Goal: Information Seeking & Learning: Learn about a topic

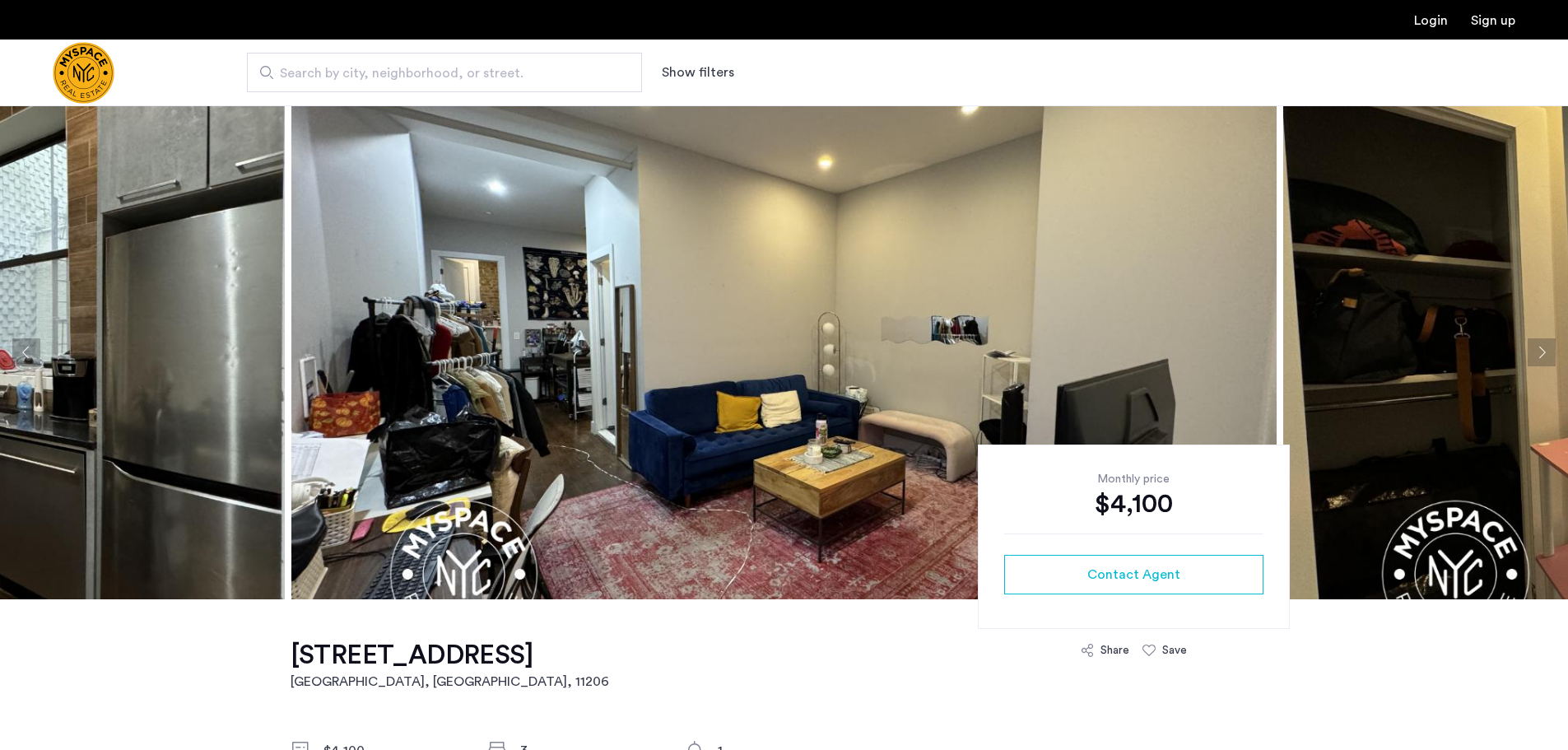
click at [1536, 345] on button "Next apartment" at bounding box center [1542, 352] width 28 height 28
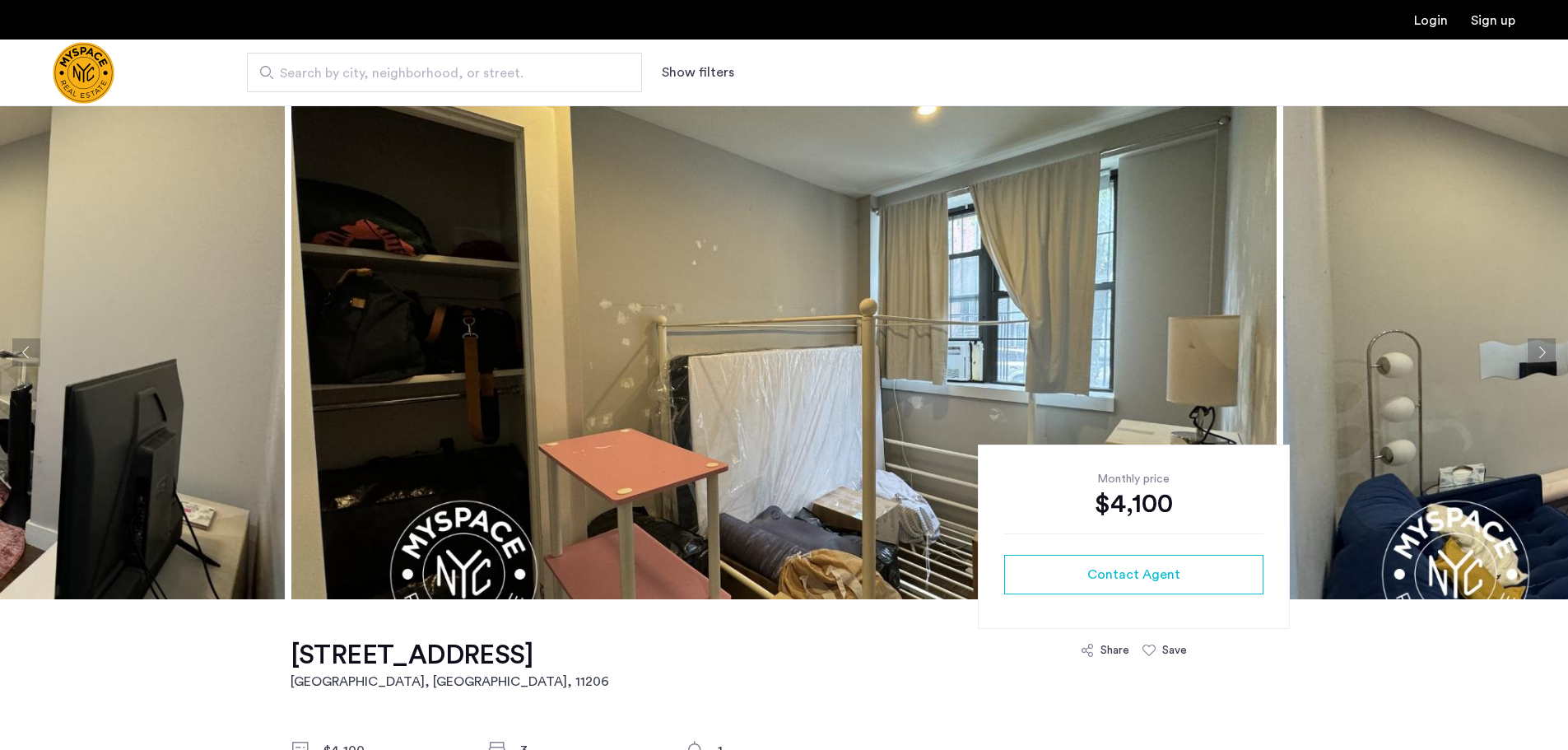
click at [1536, 345] on button "Next apartment" at bounding box center [1542, 352] width 28 height 28
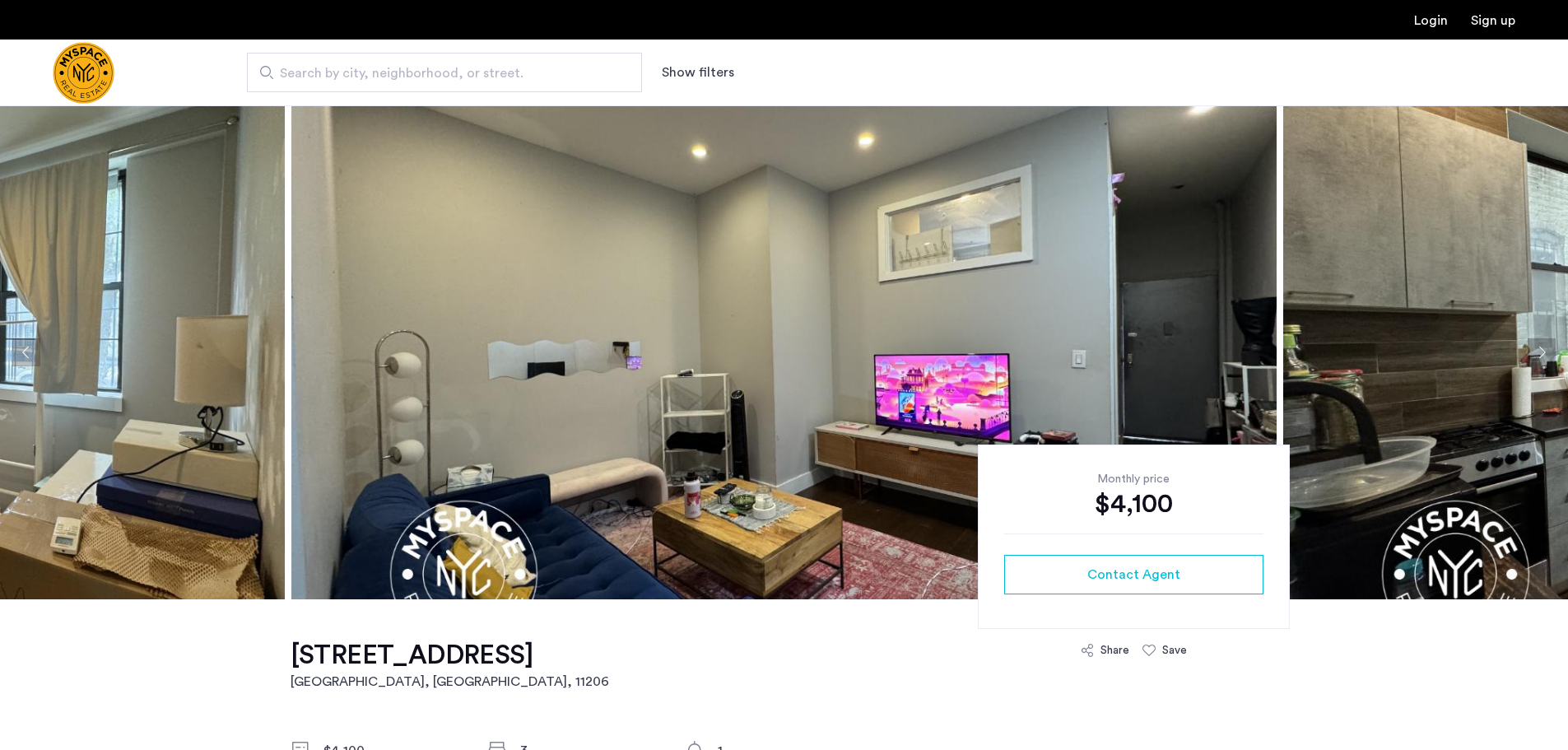
click at [1536, 345] on button "Next apartment" at bounding box center [1542, 352] width 28 height 28
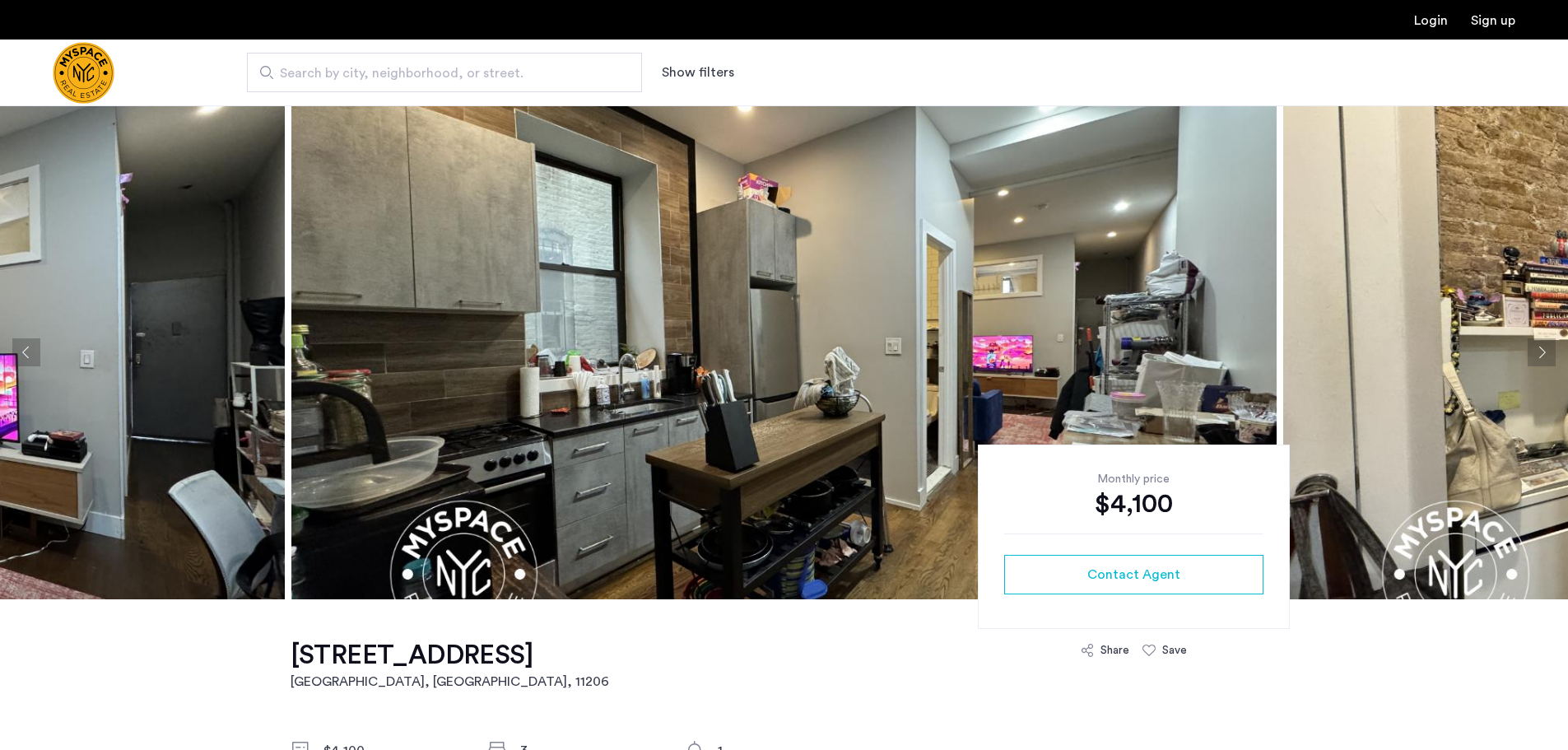
click at [1536, 345] on button "Next apartment" at bounding box center [1542, 352] width 28 height 28
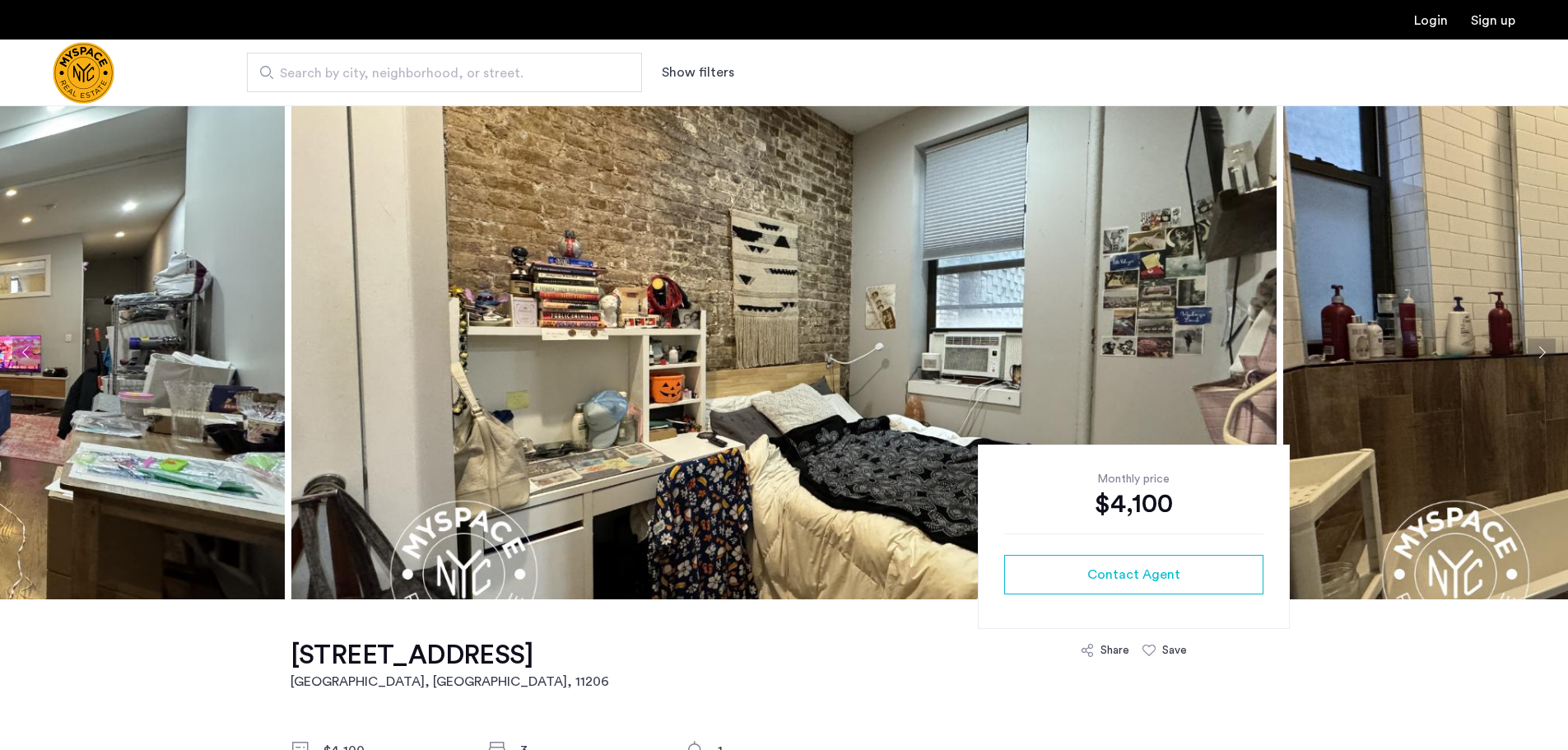
click at [1536, 345] on button "Next apartment" at bounding box center [1542, 352] width 28 height 28
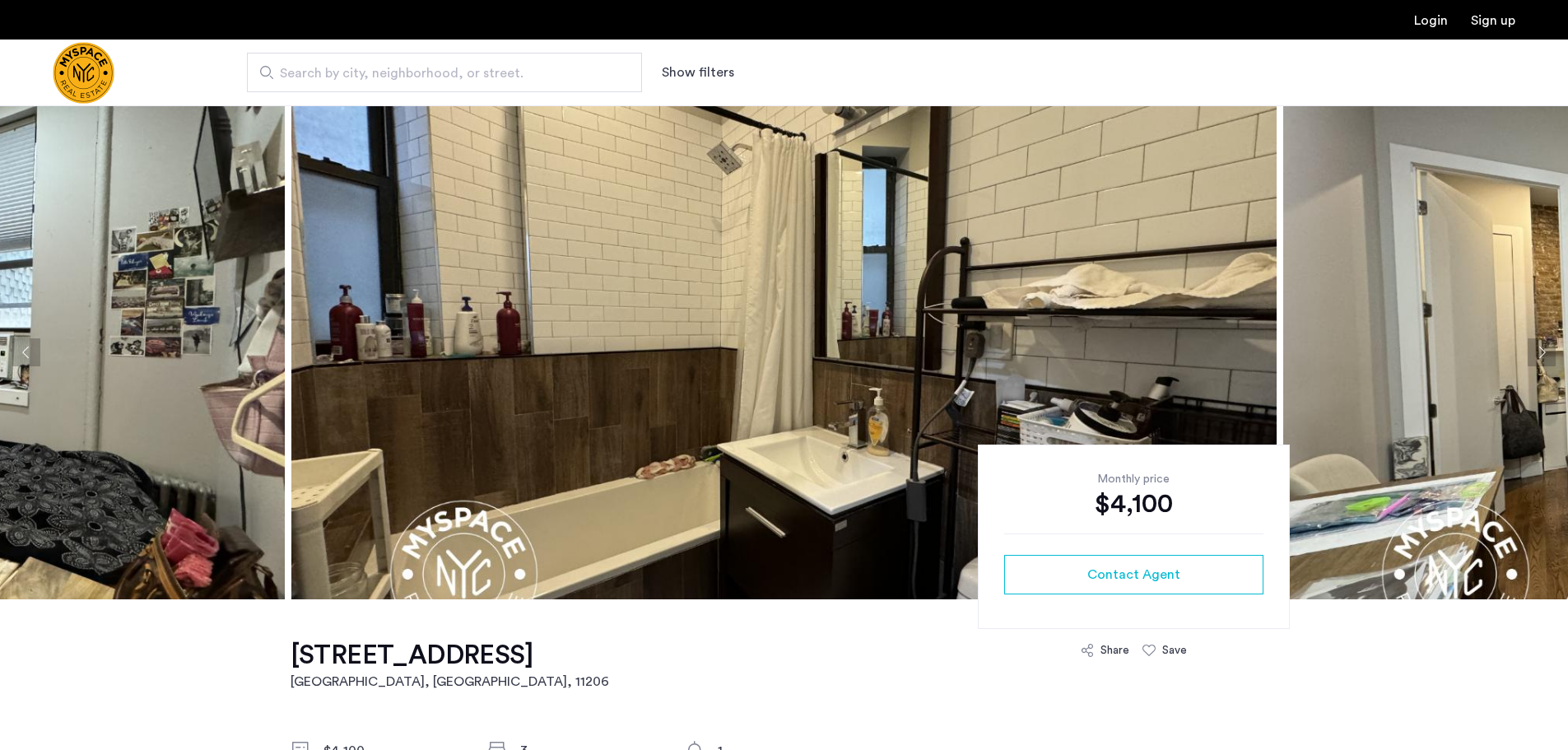
click at [1536, 345] on button "Next apartment" at bounding box center [1542, 352] width 28 height 28
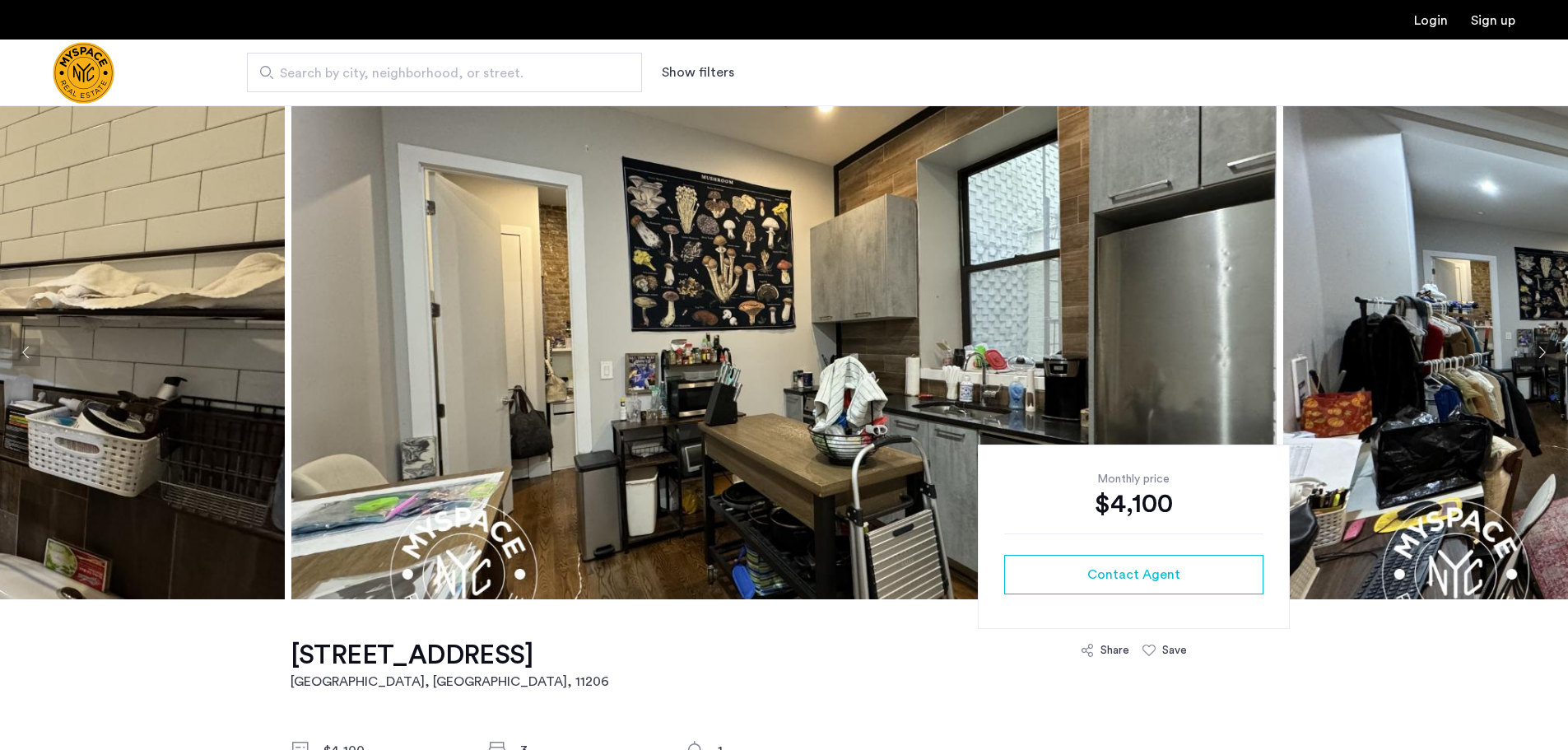
click at [1536, 345] on button "Next apartment" at bounding box center [1542, 352] width 28 height 28
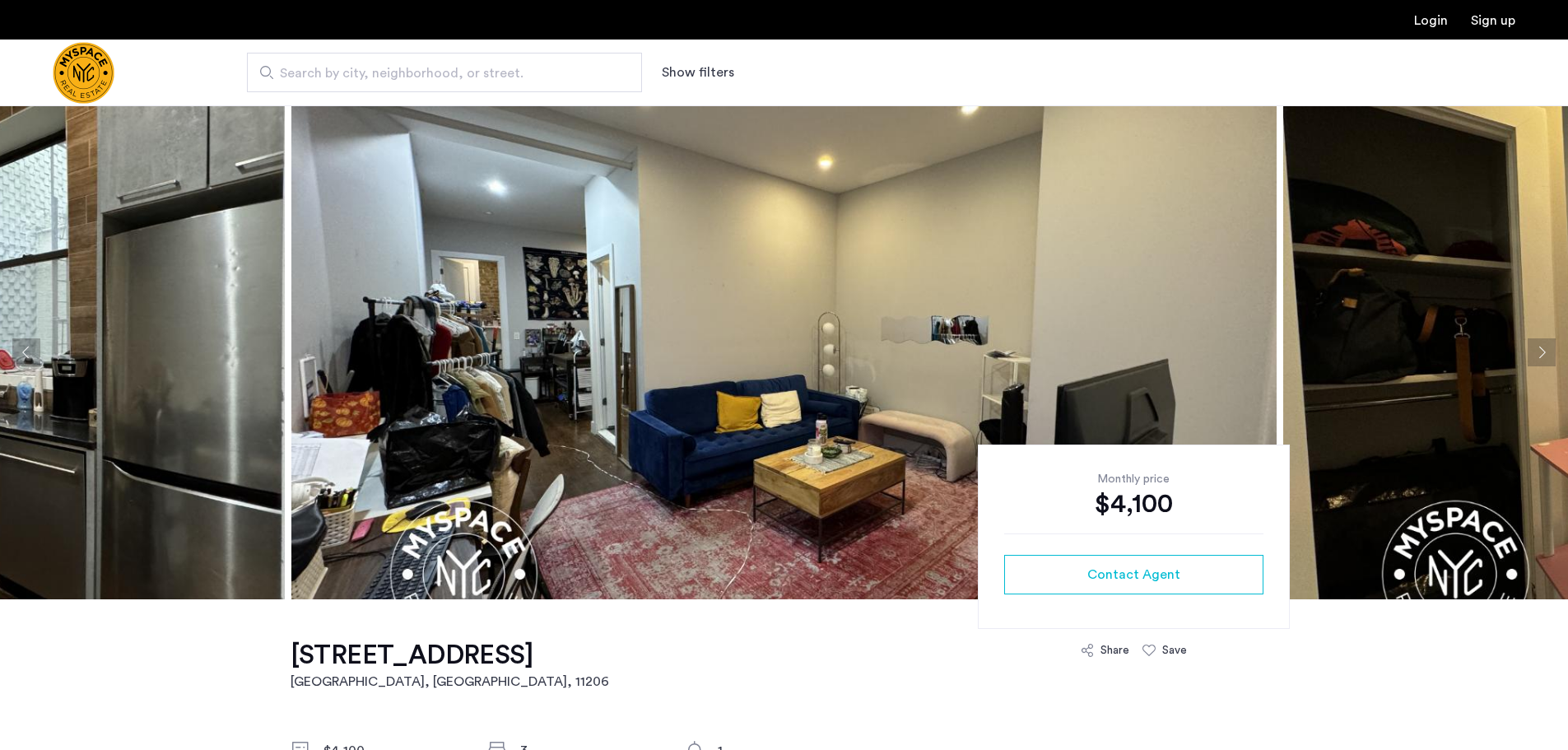
click at [1536, 345] on button "Next apartment" at bounding box center [1542, 352] width 28 height 28
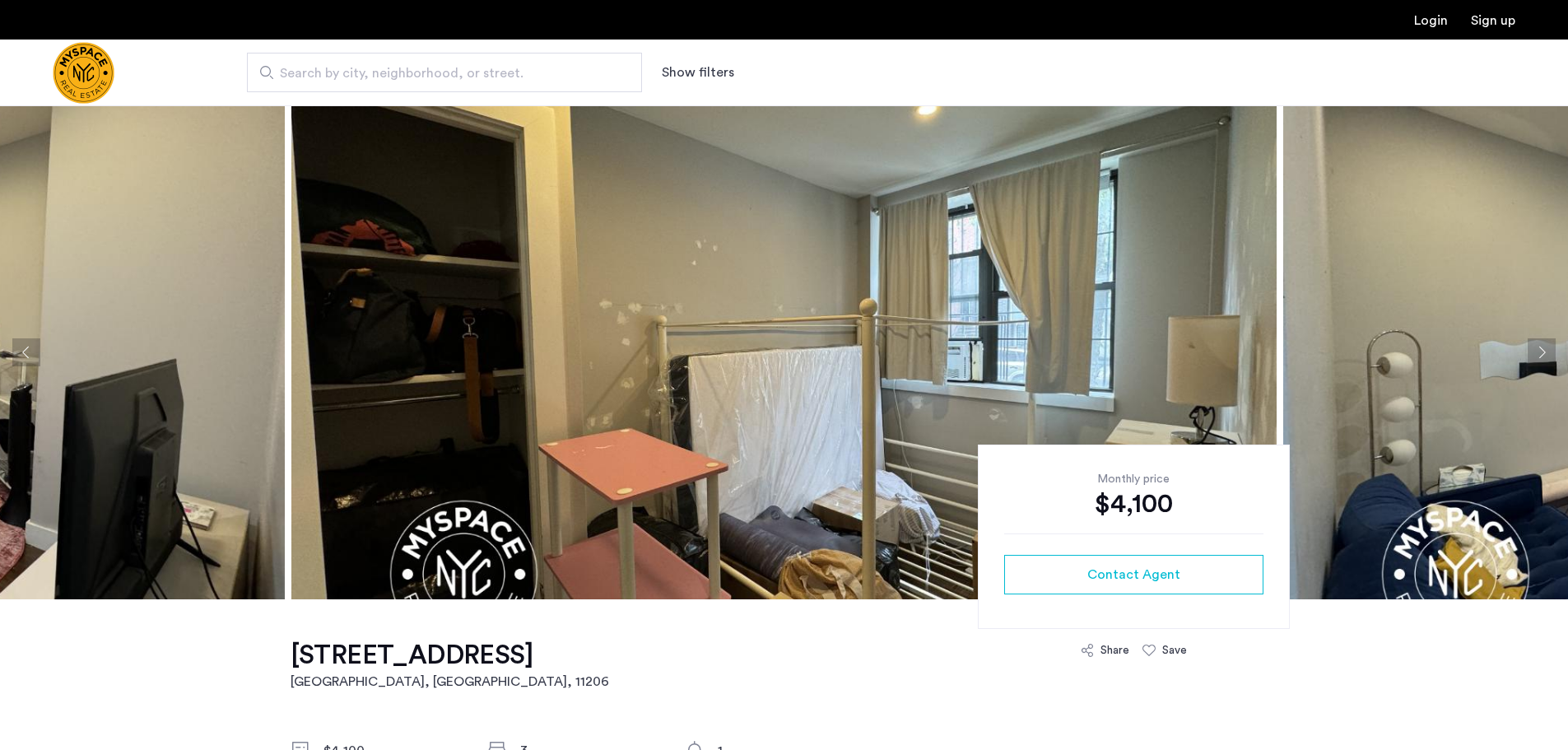
click at [669, 350] on img at bounding box center [784, 352] width 985 height 494
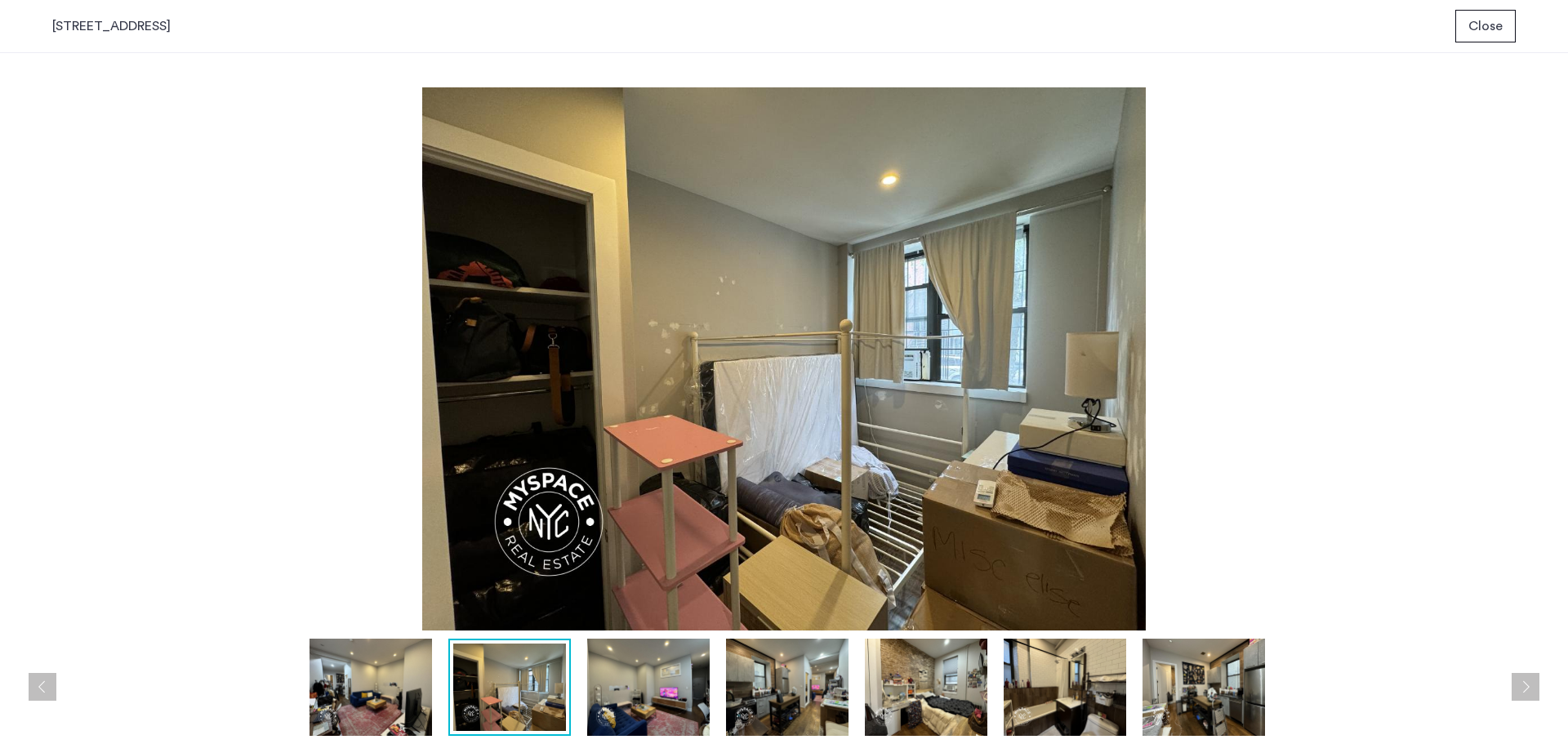
click at [1525, 695] on button "Next apartment" at bounding box center [1525, 687] width 28 height 28
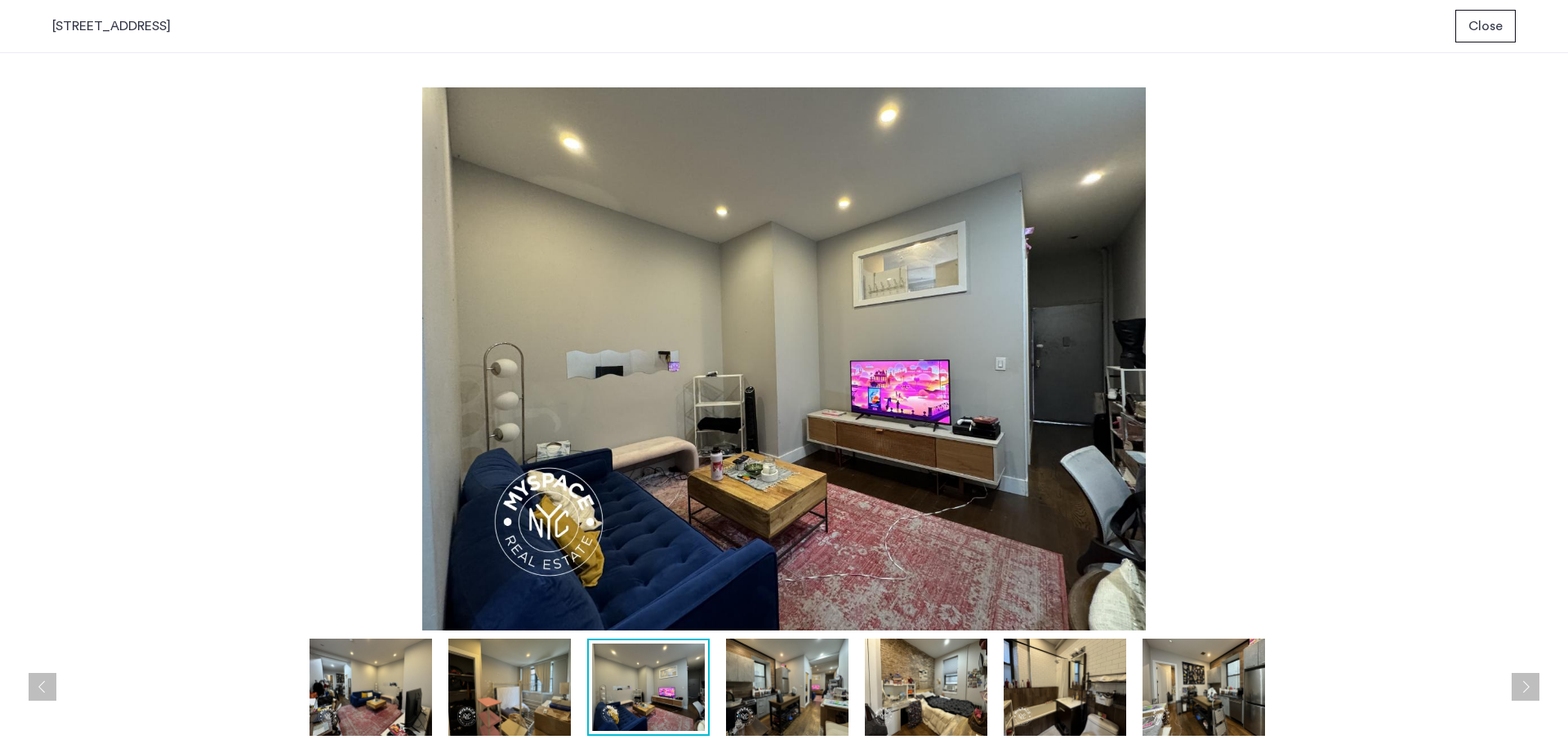
click at [1525, 695] on button "Next apartment" at bounding box center [1525, 687] width 28 height 28
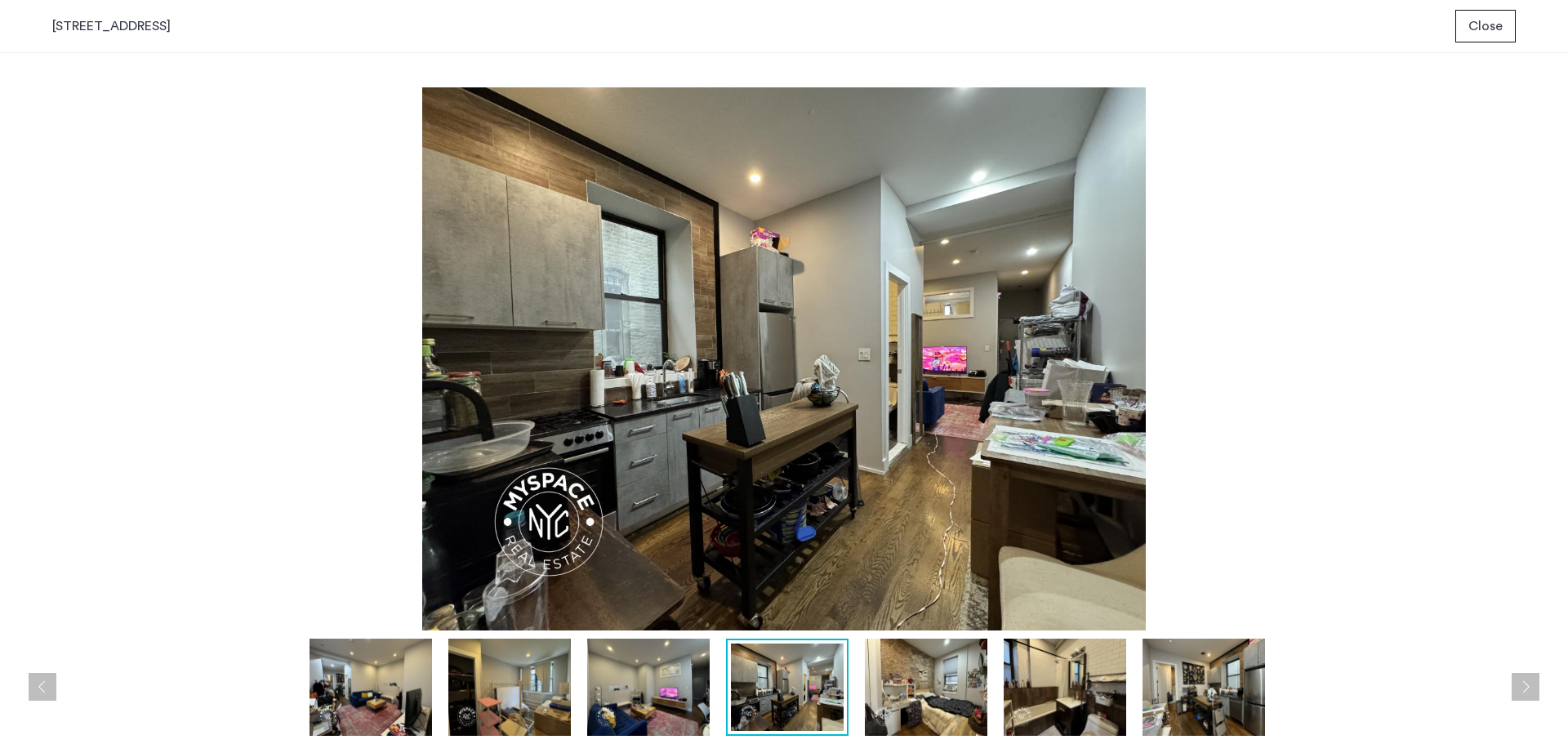
click at [1525, 695] on button "Next apartment" at bounding box center [1525, 687] width 28 height 28
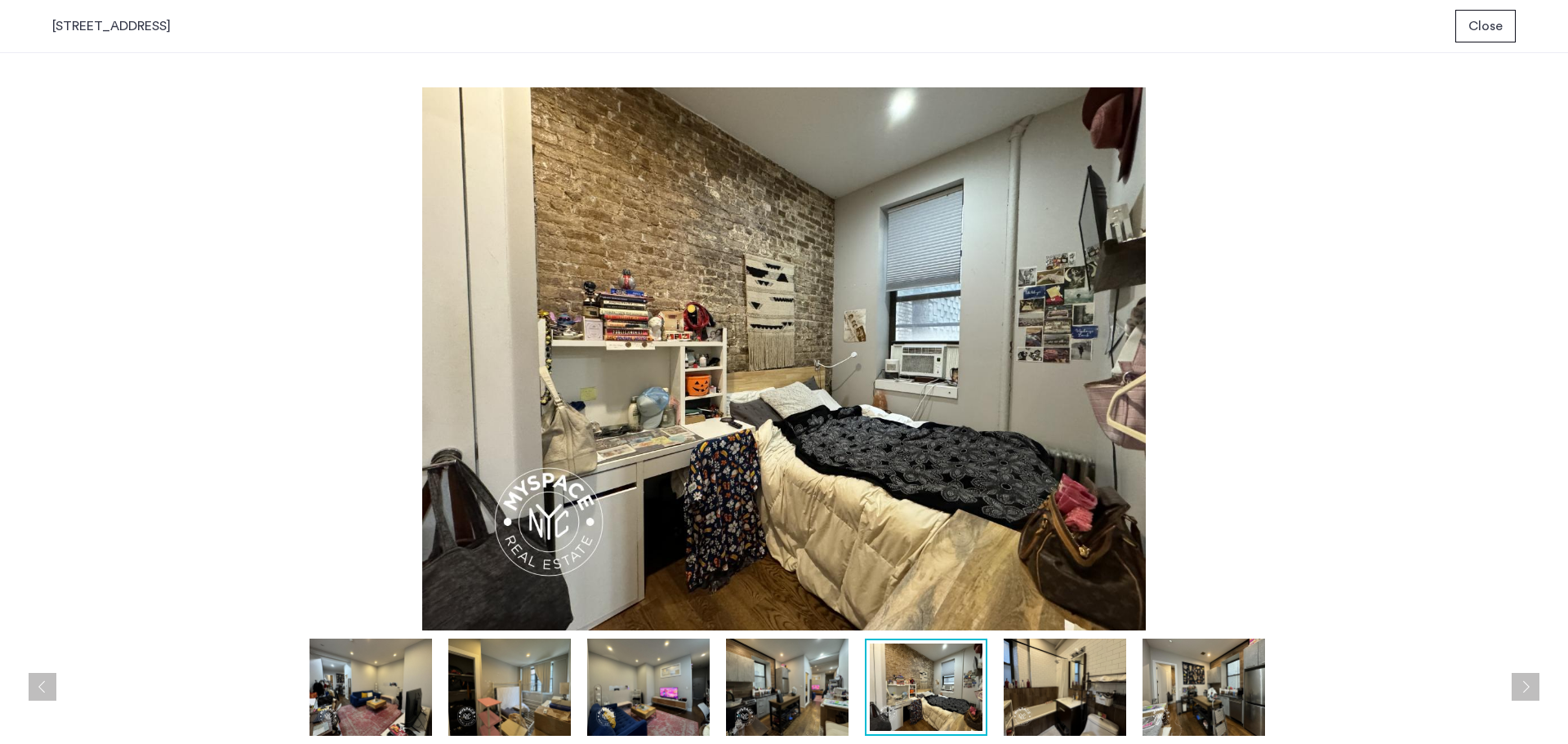
click at [1525, 695] on button "Next apartment" at bounding box center [1525, 687] width 28 height 28
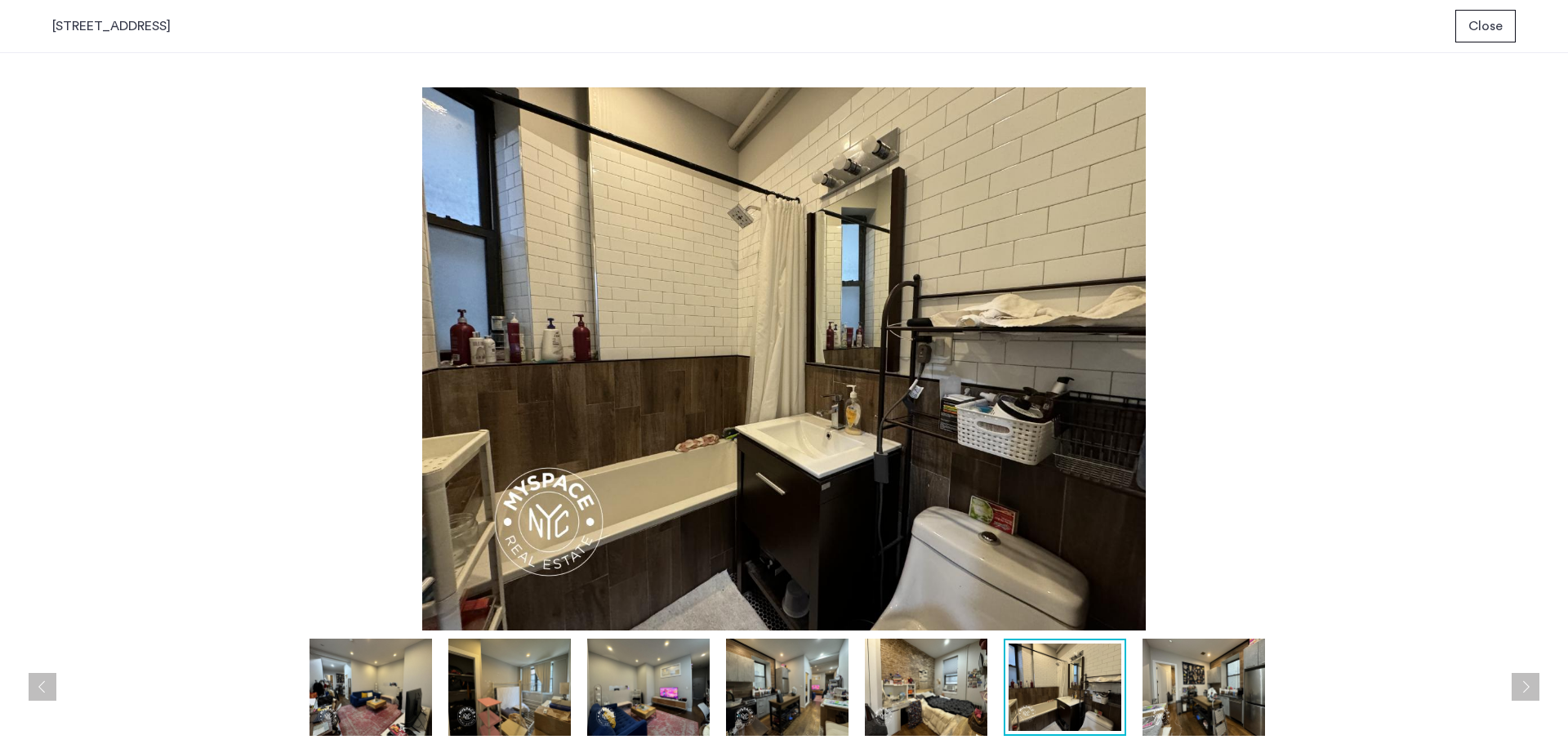
click at [1525, 695] on button "Next apartment" at bounding box center [1525, 687] width 28 height 28
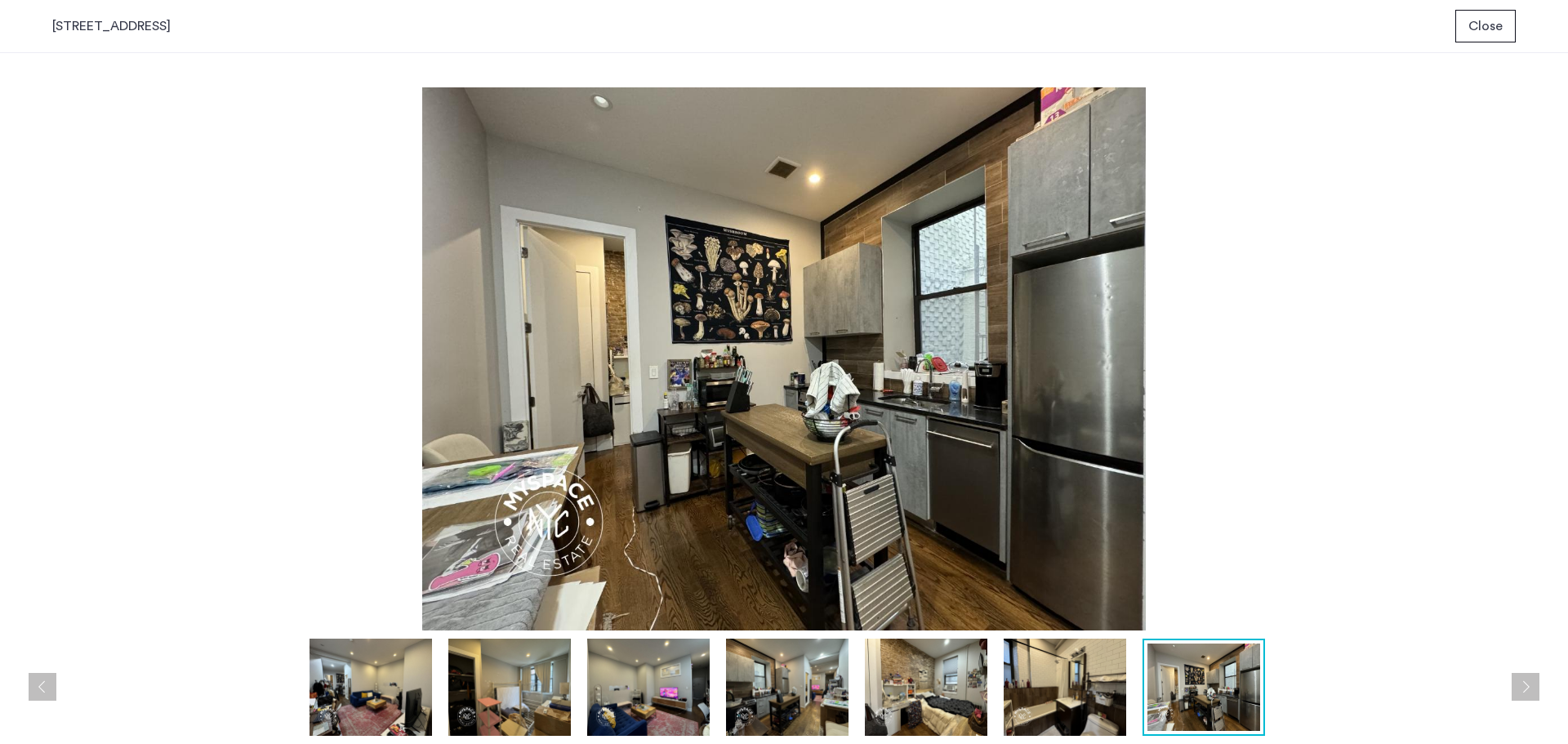
click at [1525, 695] on button "Next apartment" at bounding box center [1525, 687] width 28 height 28
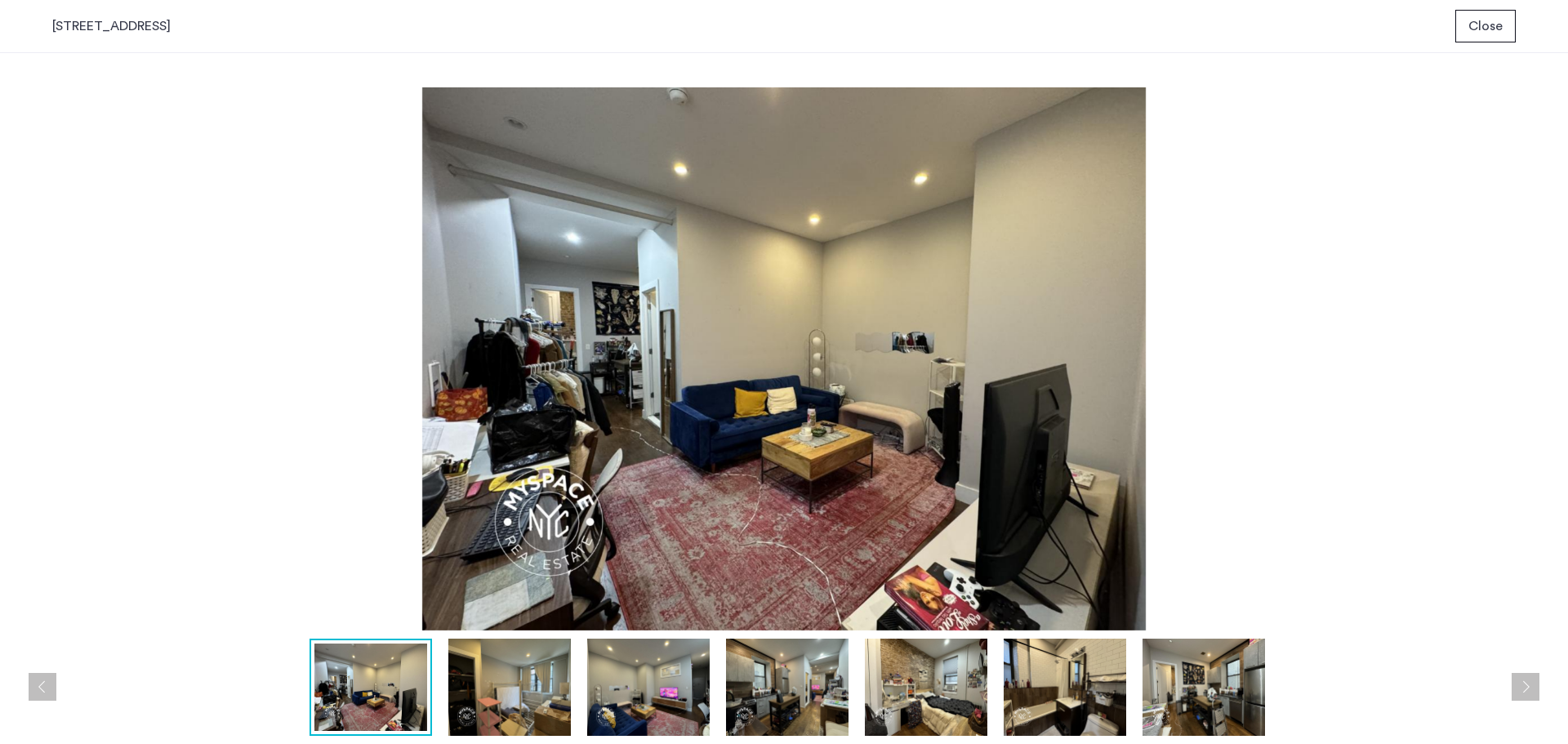
click at [1525, 695] on button "Next apartment" at bounding box center [1525, 687] width 28 height 28
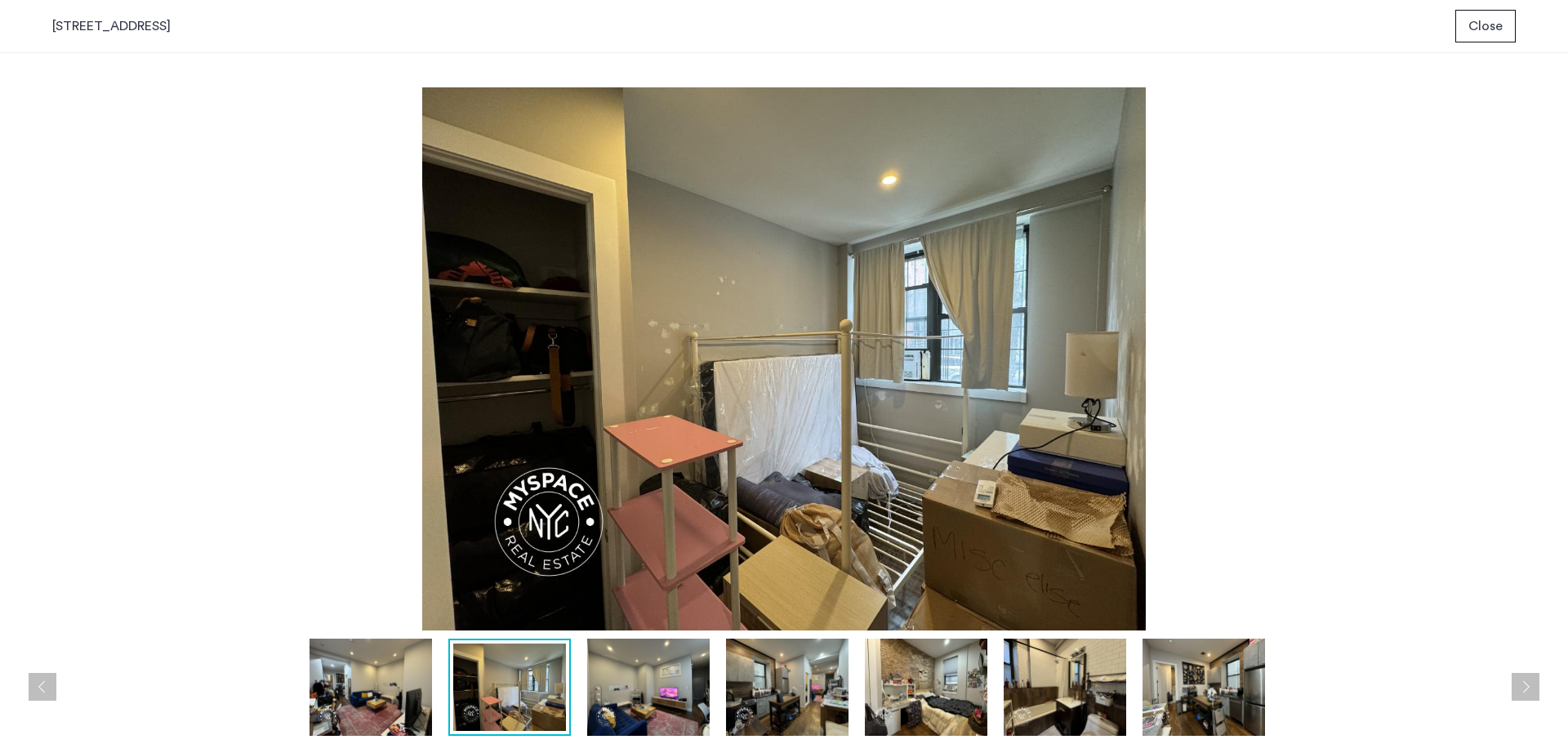
click at [1525, 695] on button "Next apartment" at bounding box center [1525, 687] width 28 height 28
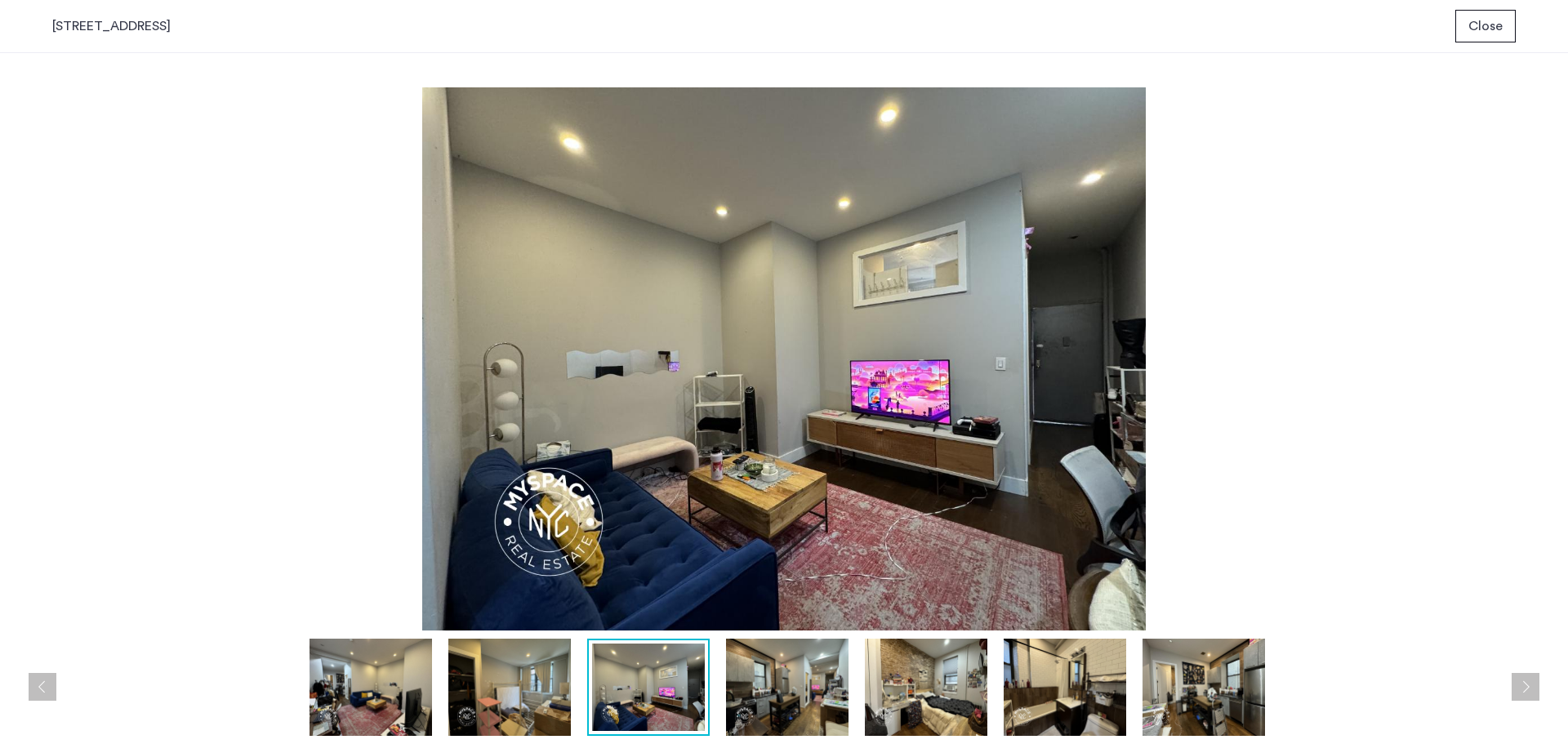
click at [1525, 695] on button "Next apartment" at bounding box center [1525, 687] width 28 height 28
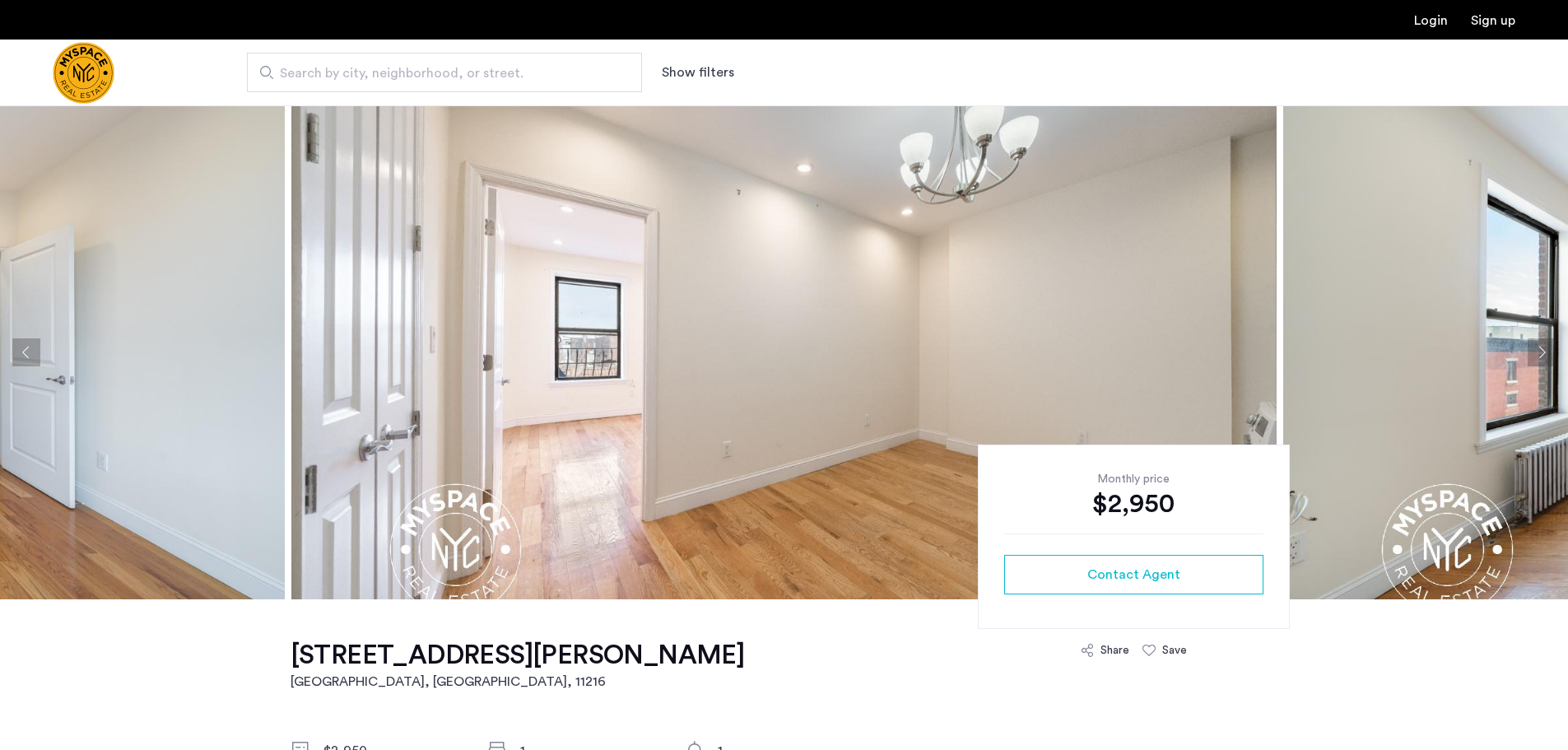
click at [650, 335] on img at bounding box center [784, 352] width 985 height 494
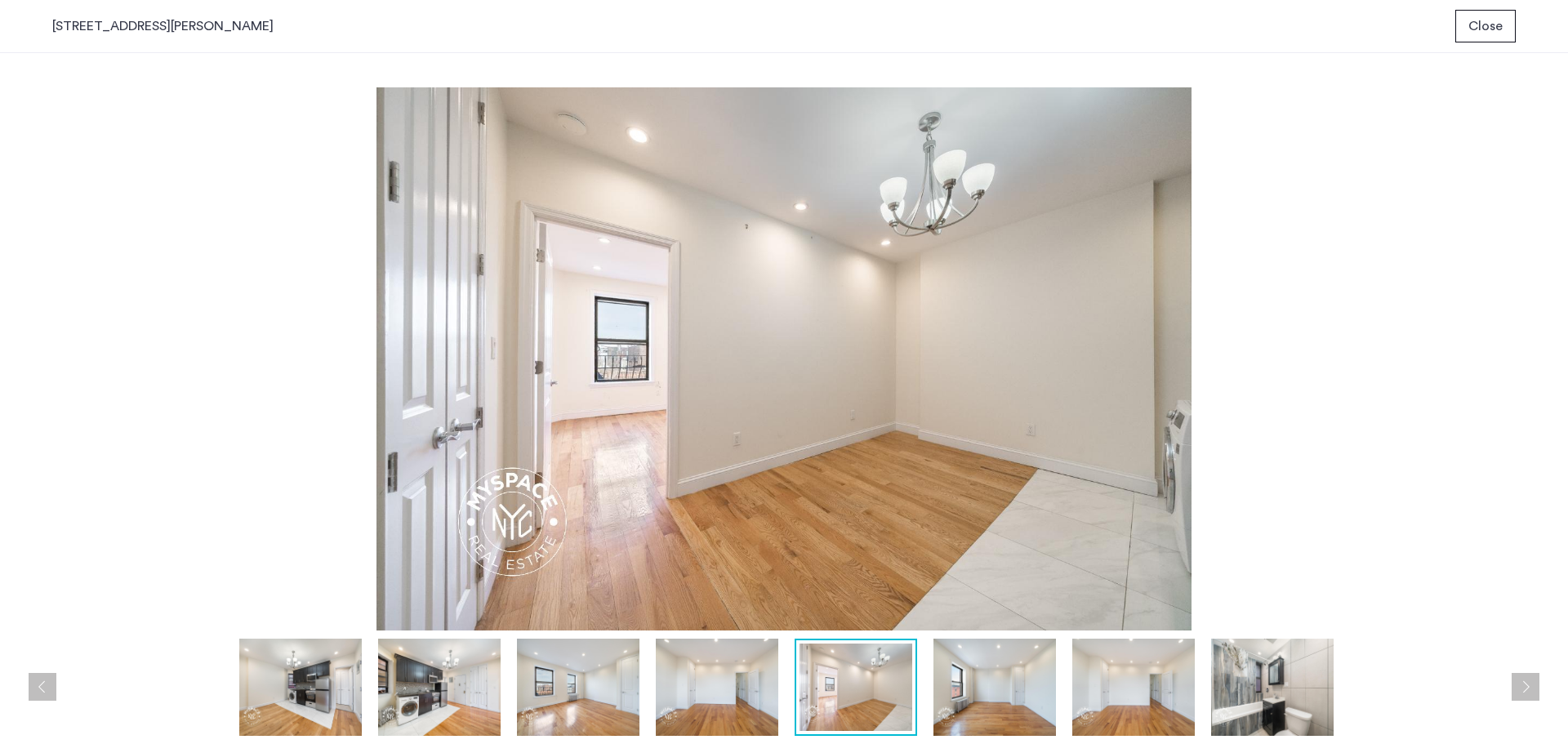
click at [274, 670] on img at bounding box center [300, 687] width 122 height 97
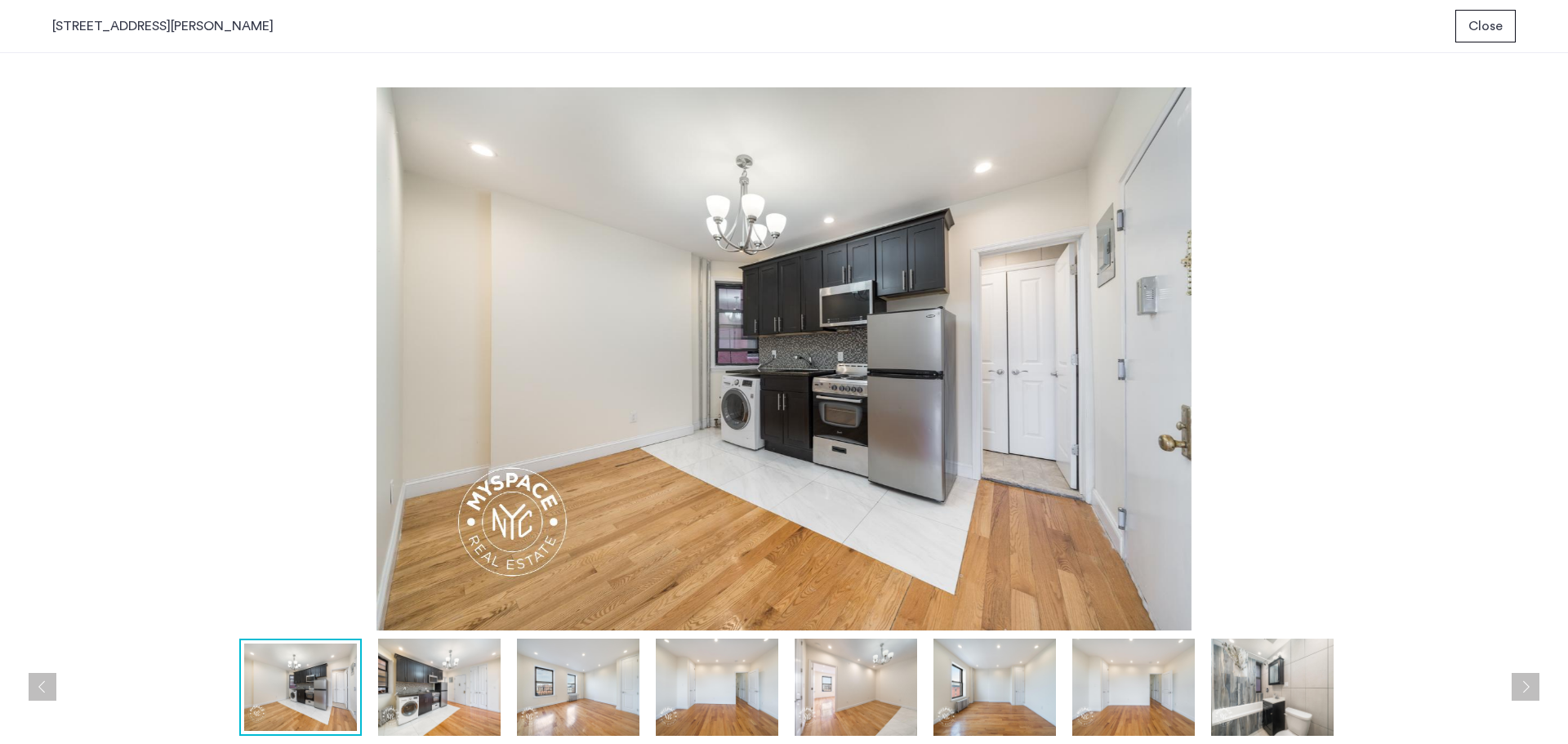
click at [451, 704] on img at bounding box center [438, 687] width 122 height 97
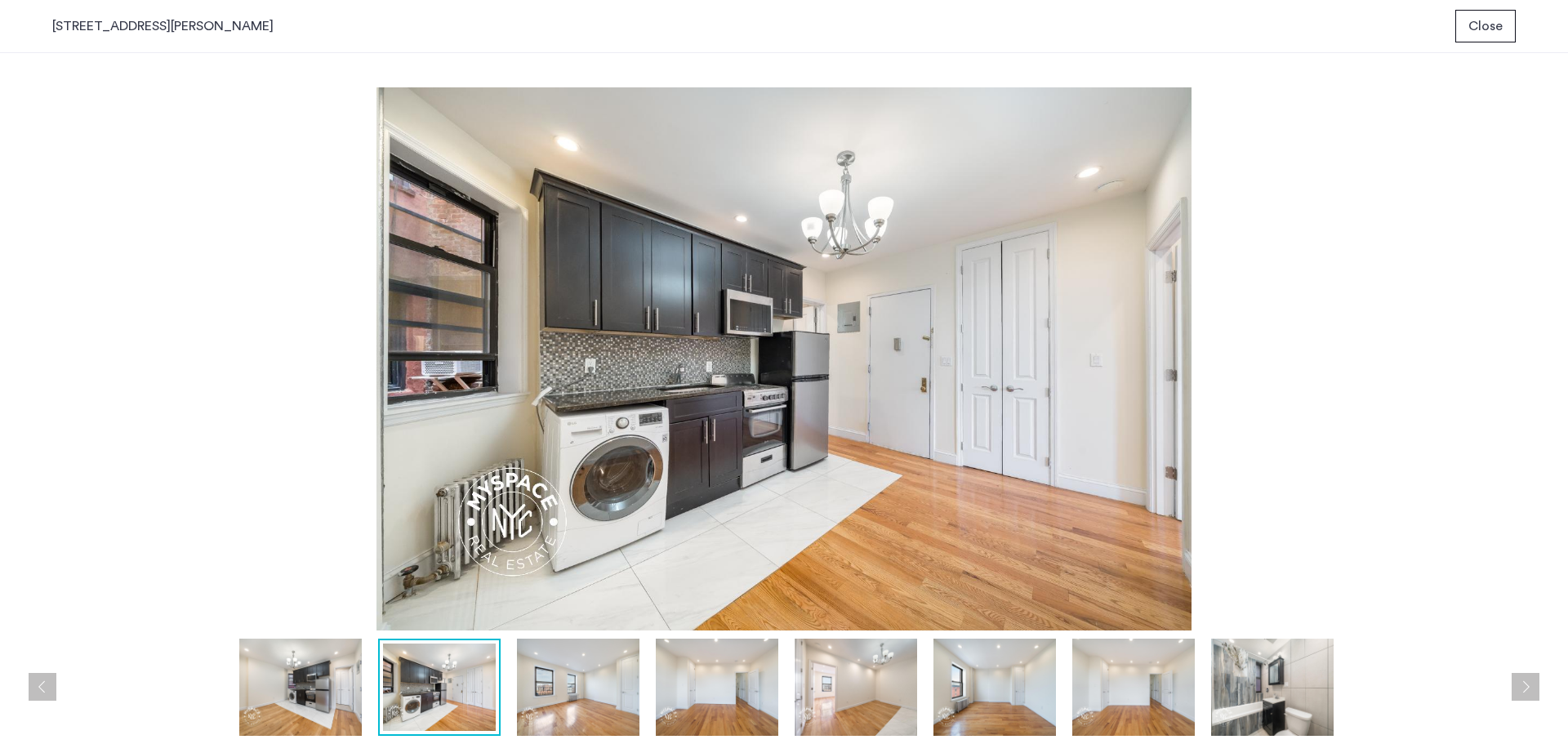
click at [557, 690] on img at bounding box center [577, 687] width 122 height 97
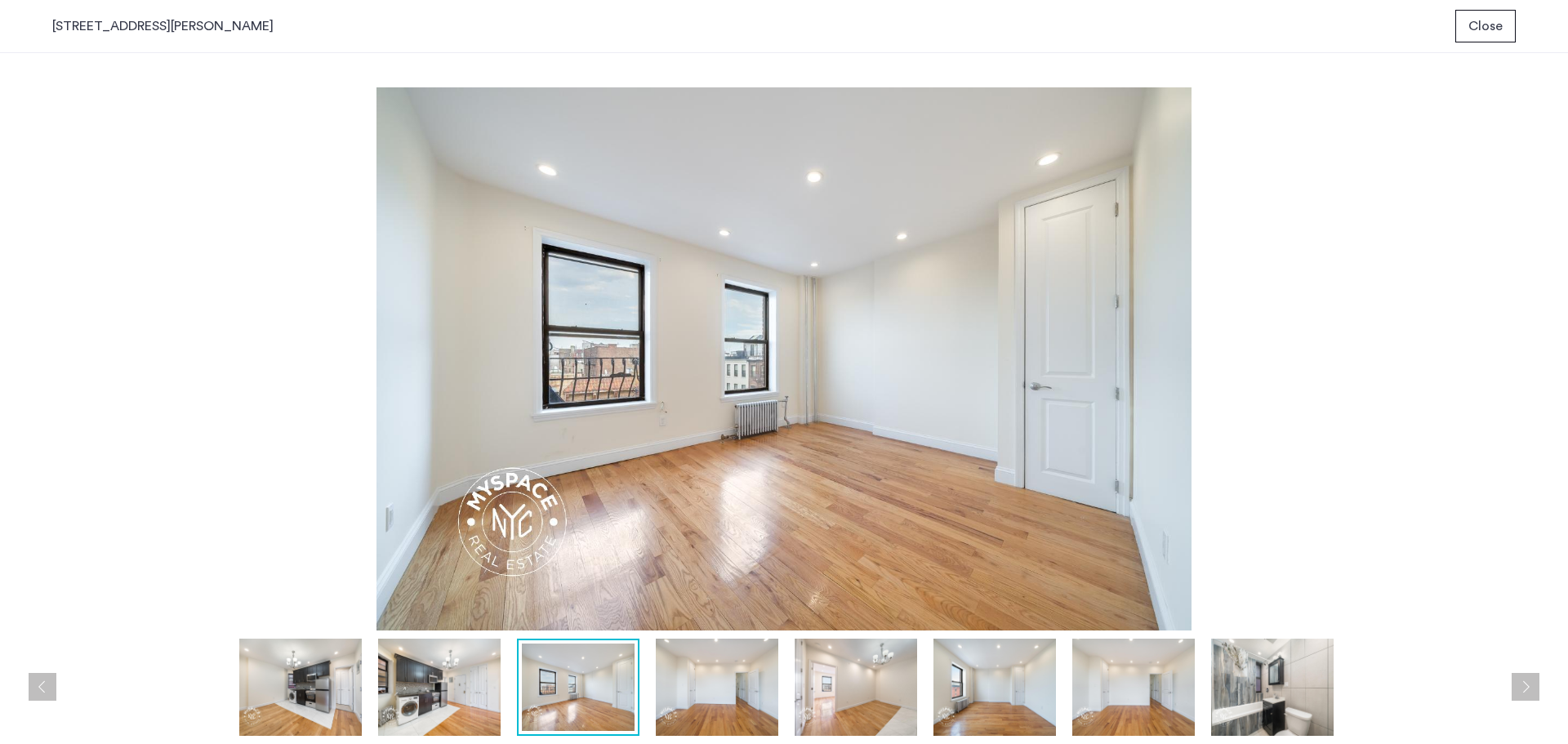
click at [321, 131] on img at bounding box center [784, 359] width 1463 height 543
click at [273, 220] on img at bounding box center [784, 359] width 1463 height 543
click at [1479, 27] on span "Close" at bounding box center [1485, 25] width 35 height 19
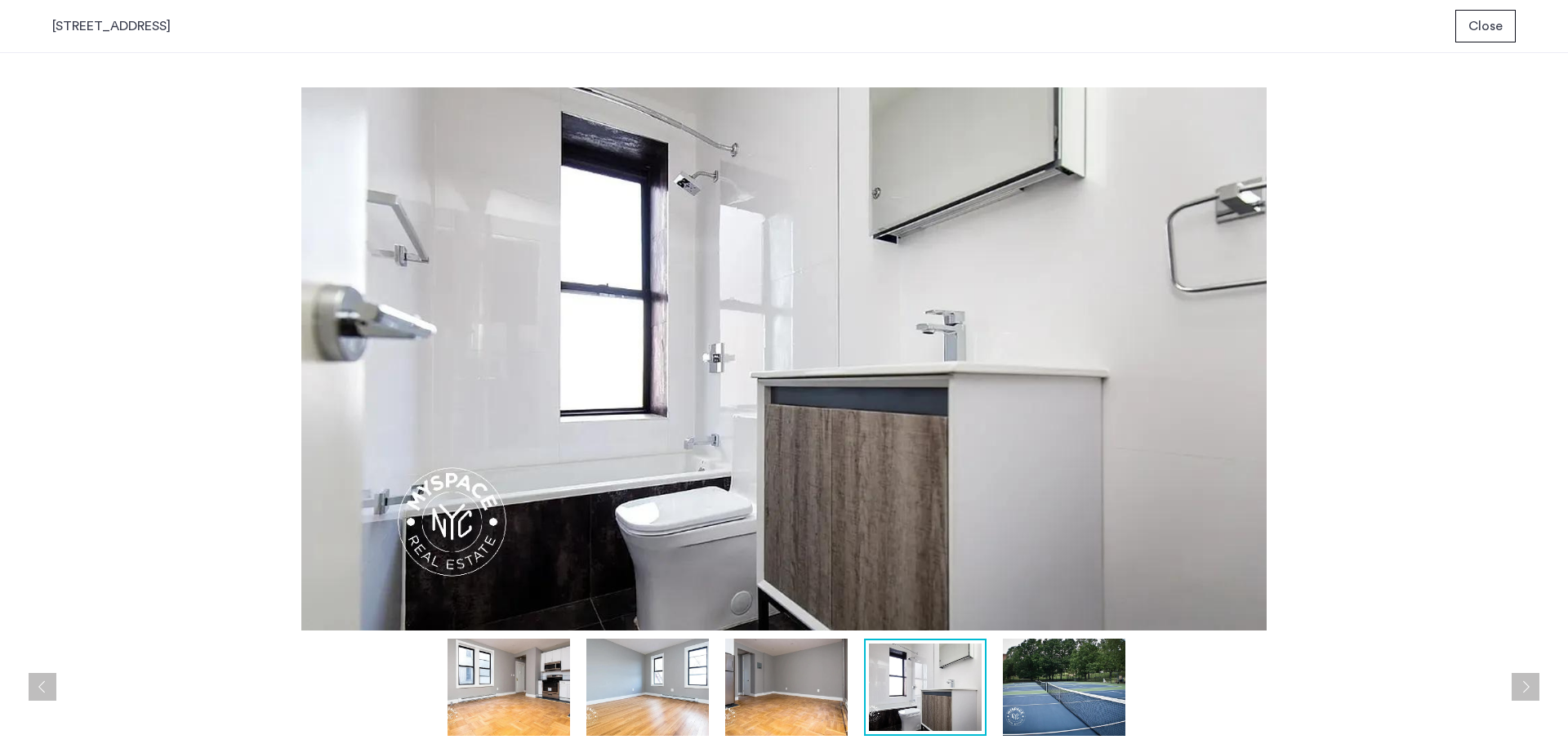
click at [1439, 377] on img at bounding box center [784, 359] width 1463 height 543
click at [1479, 22] on span "Close" at bounding box center [1485, 25] width 35 height 19
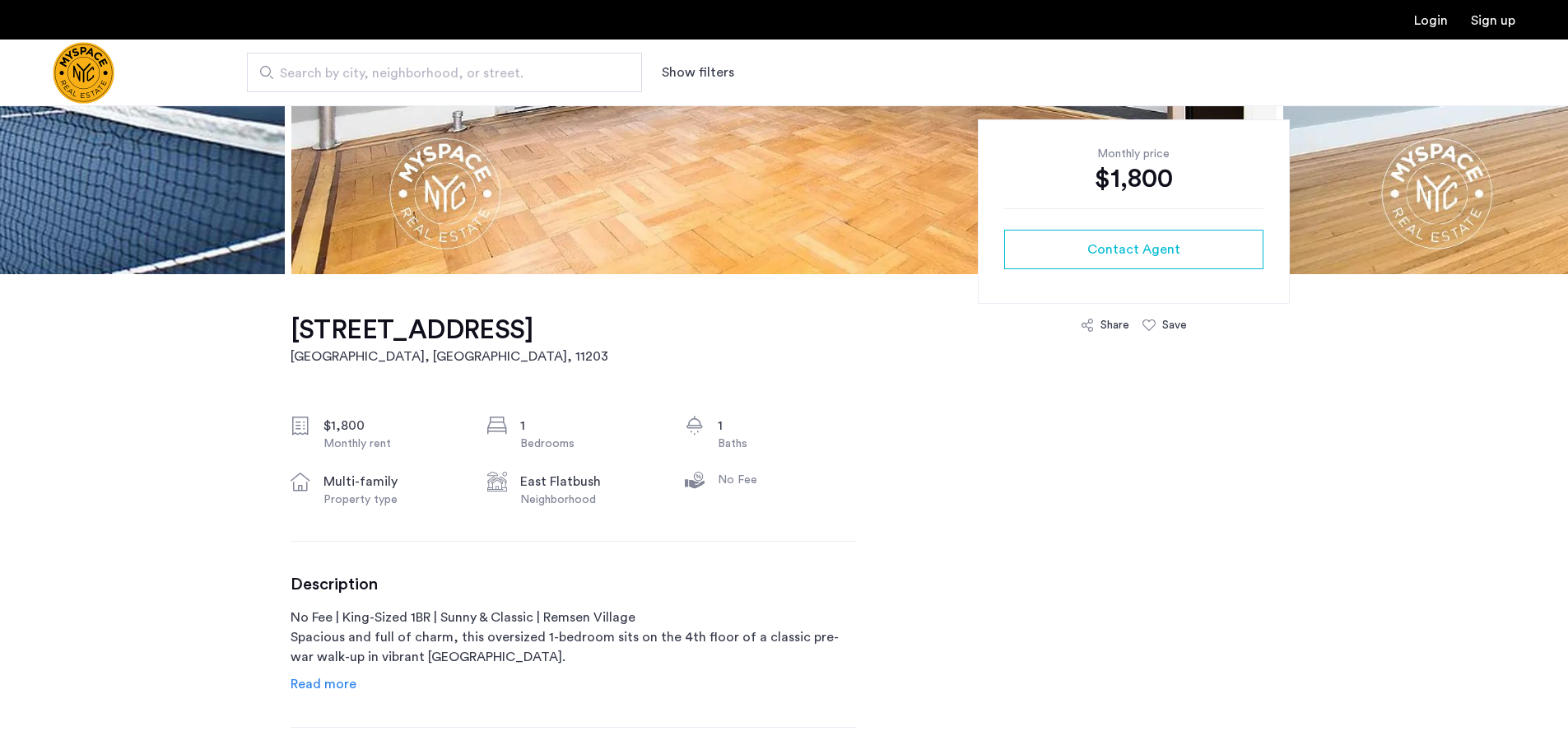
scroll to position [329, 0]
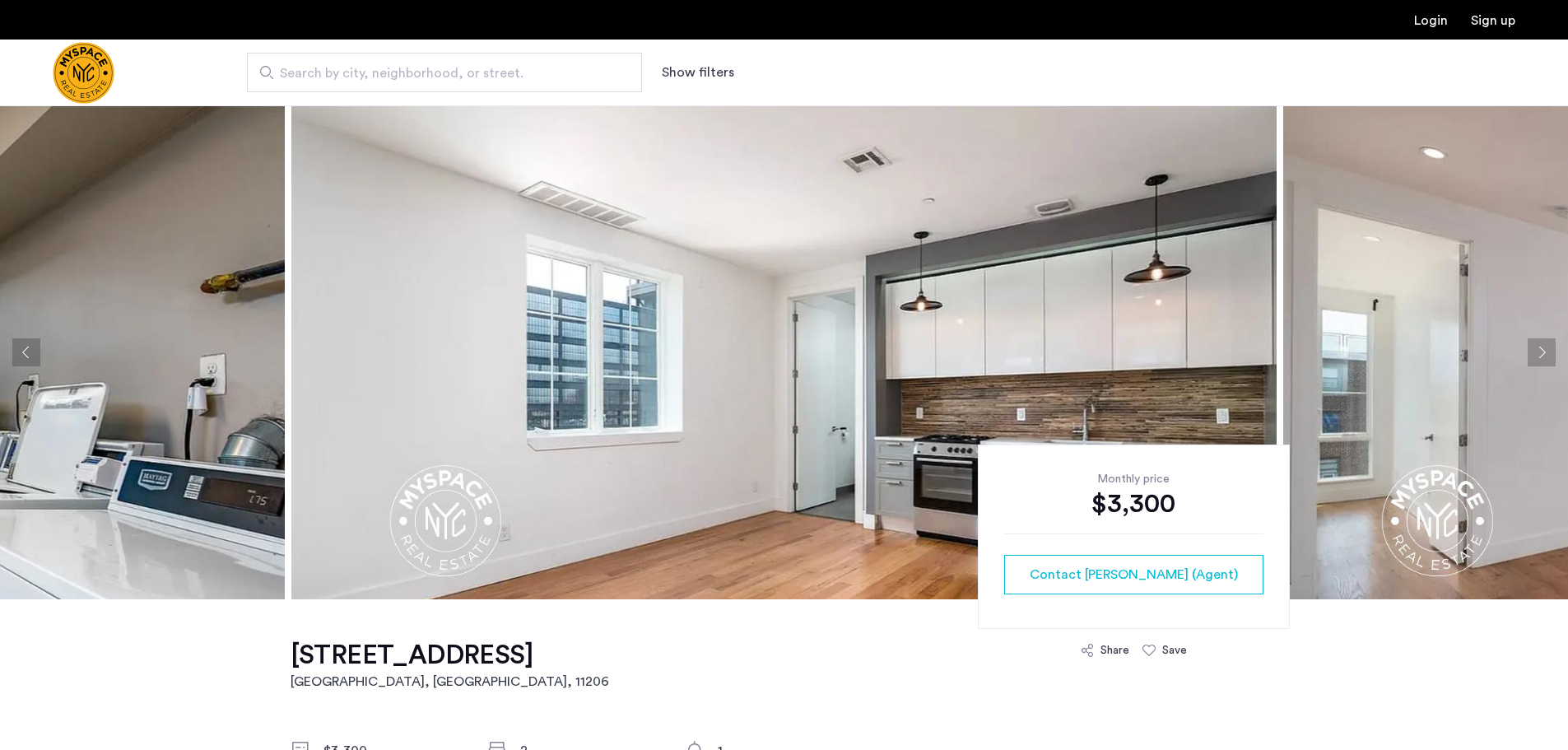
click at [784, 396] on img at bounding box center [784, 352] width 985 height 494
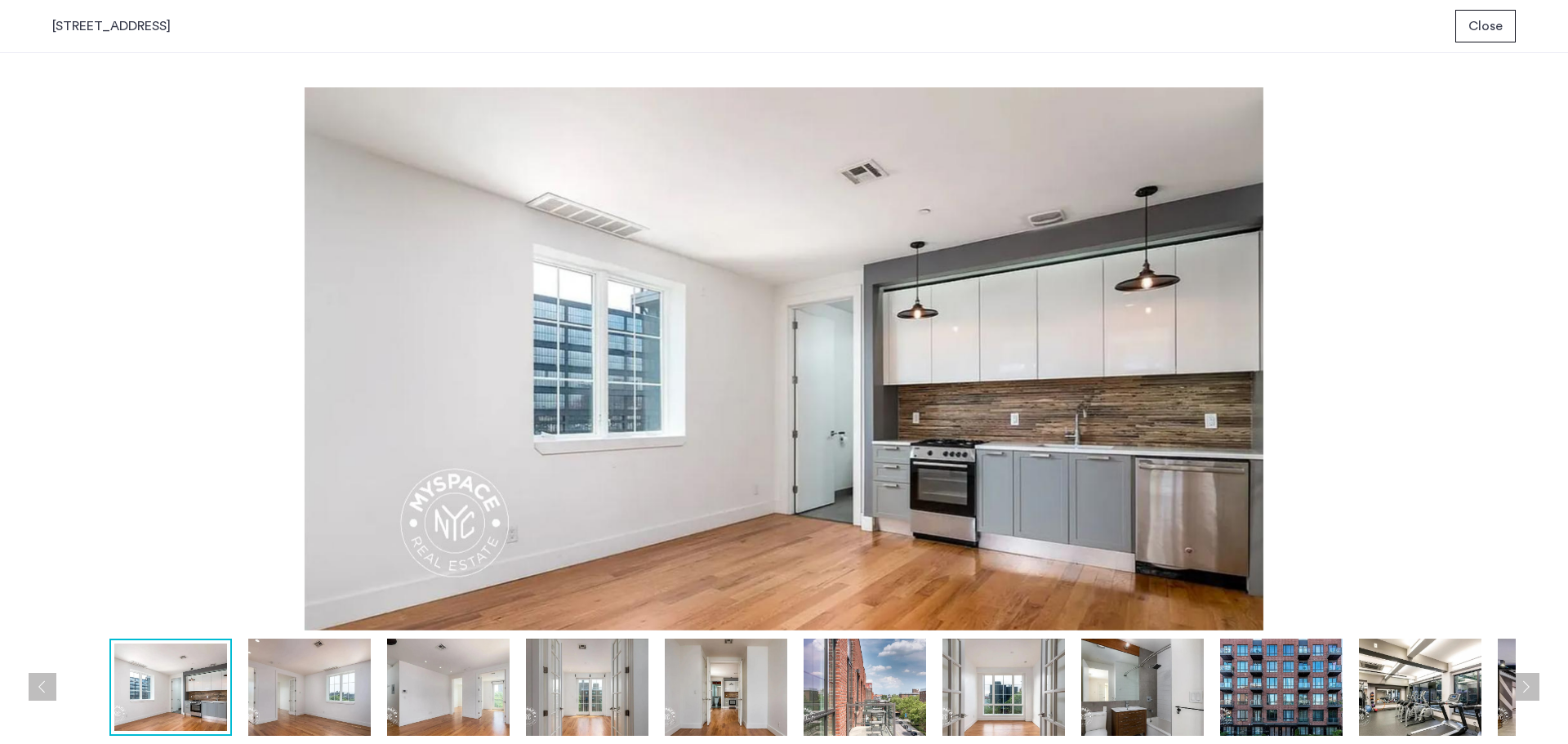
click at [281, 686] on img at bounding box center [309, 687] width 122 height 97
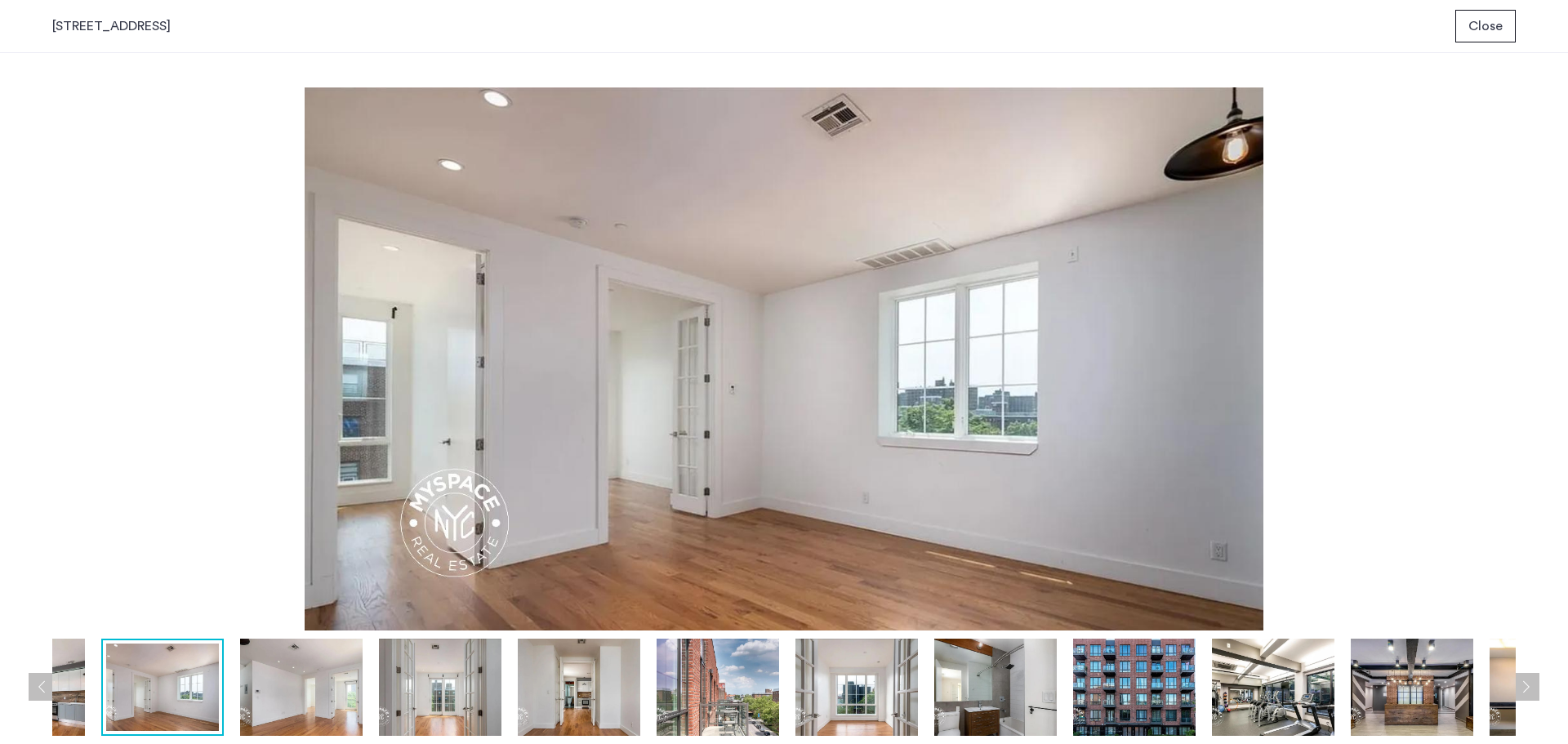
click at [323, 701] on img at bounding box center [301, 687] width 122 height 97
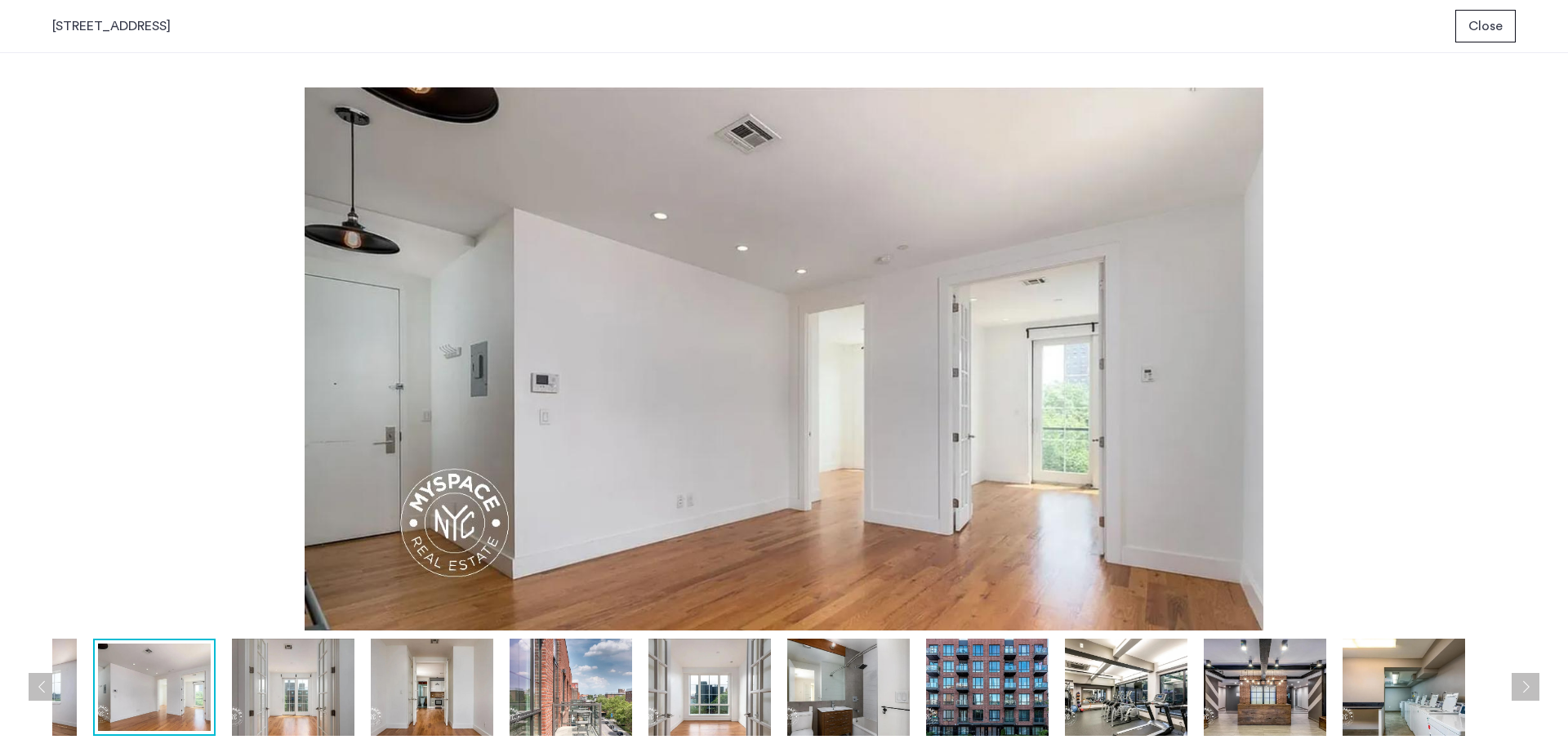
click at [403, 709] on img at bounding box center [432, 687] width 122 height 97
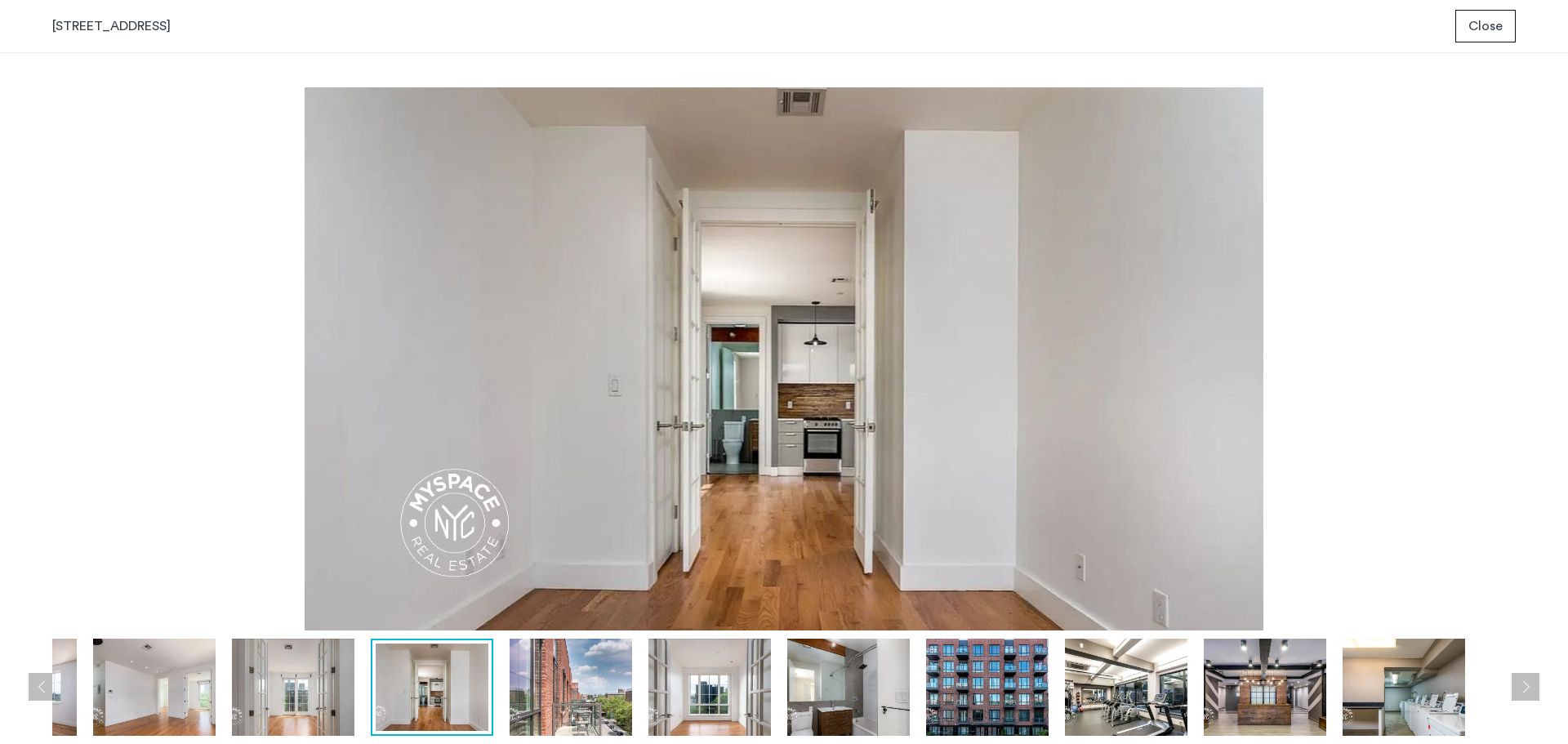
click at [520, 706] on img at bounding box center [570, 687] width 122 height 97
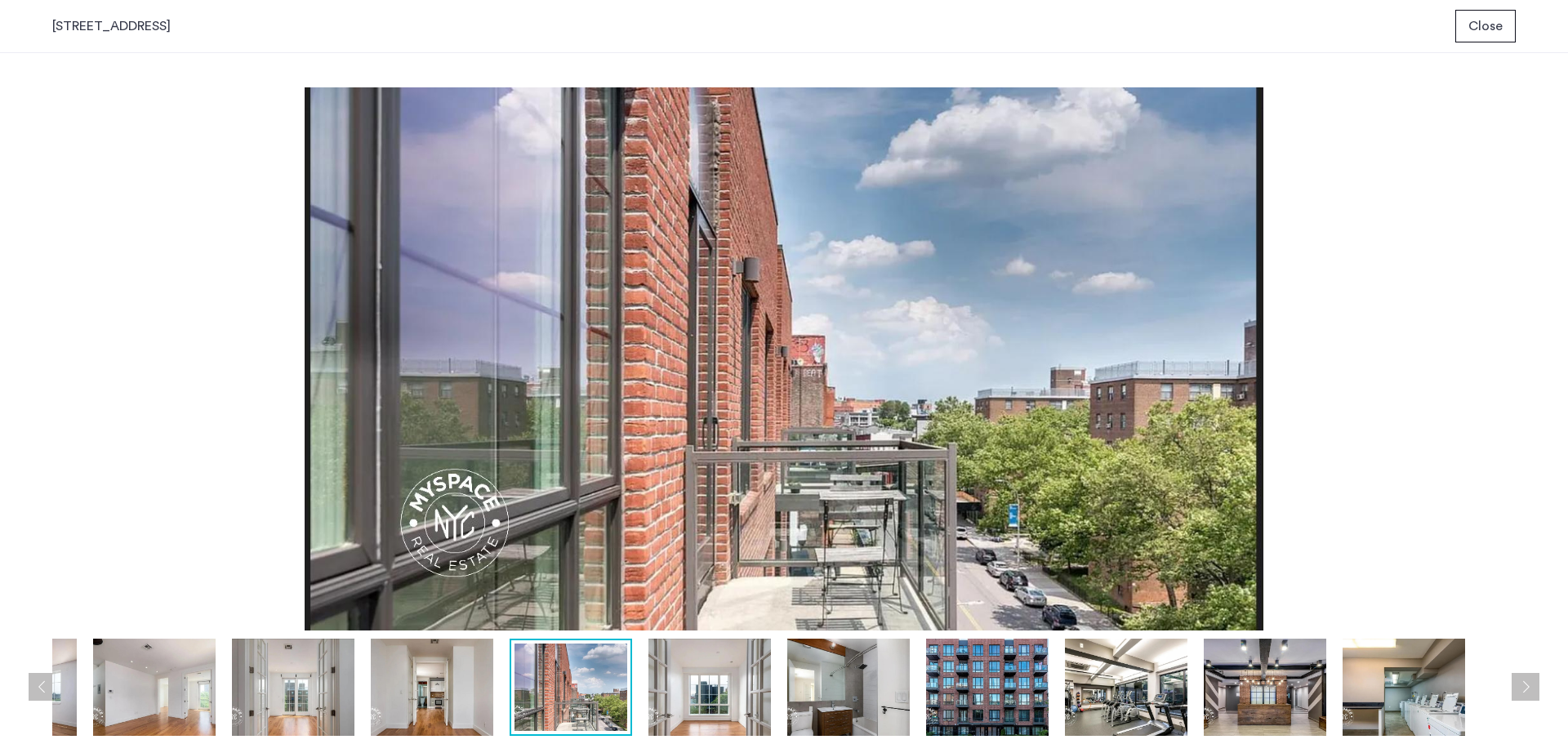
click at [677, 718] on img at bounding box center [709, 687] width 122 height 97
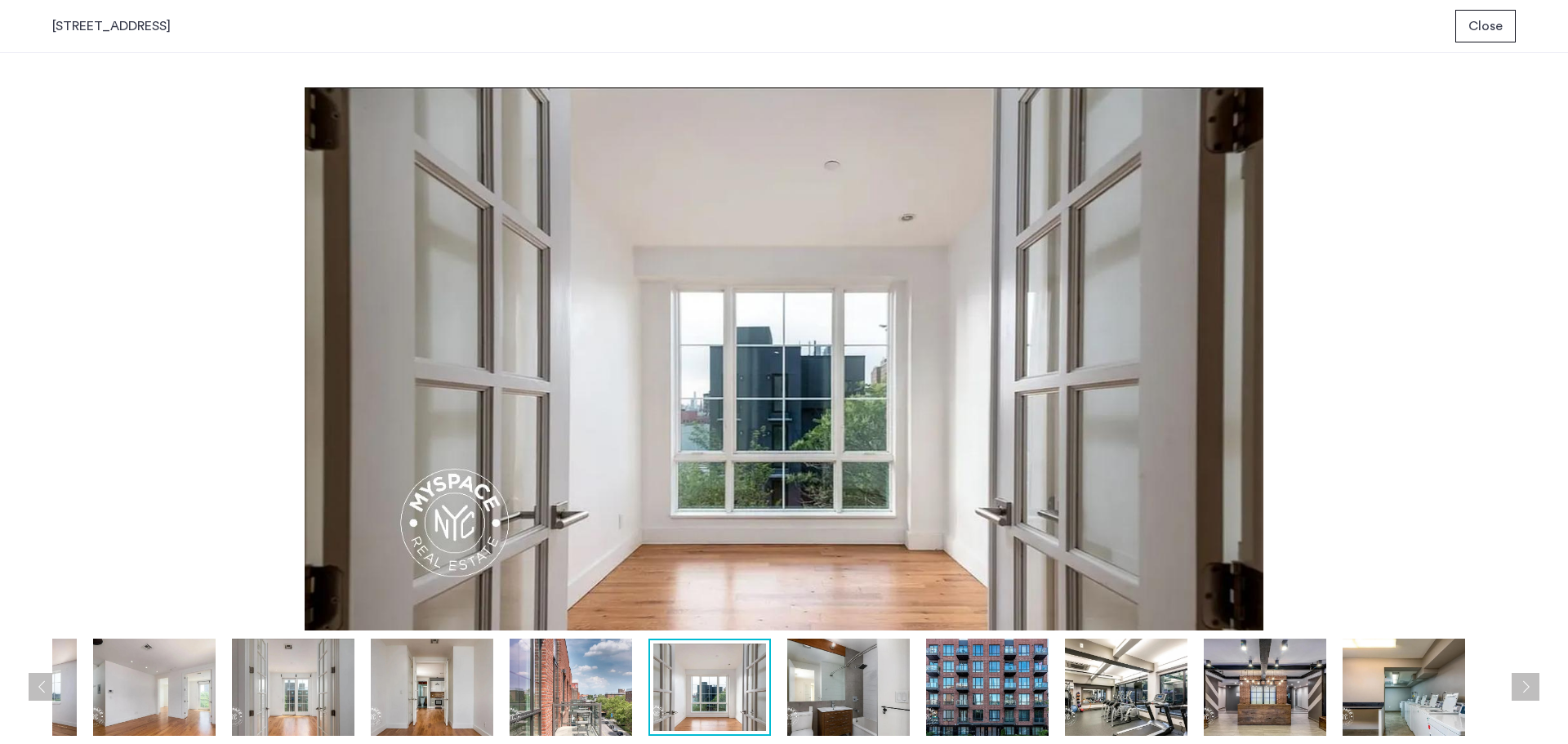
click at [846, 701] on img at bounding box center [848, 687] width 122 height 97
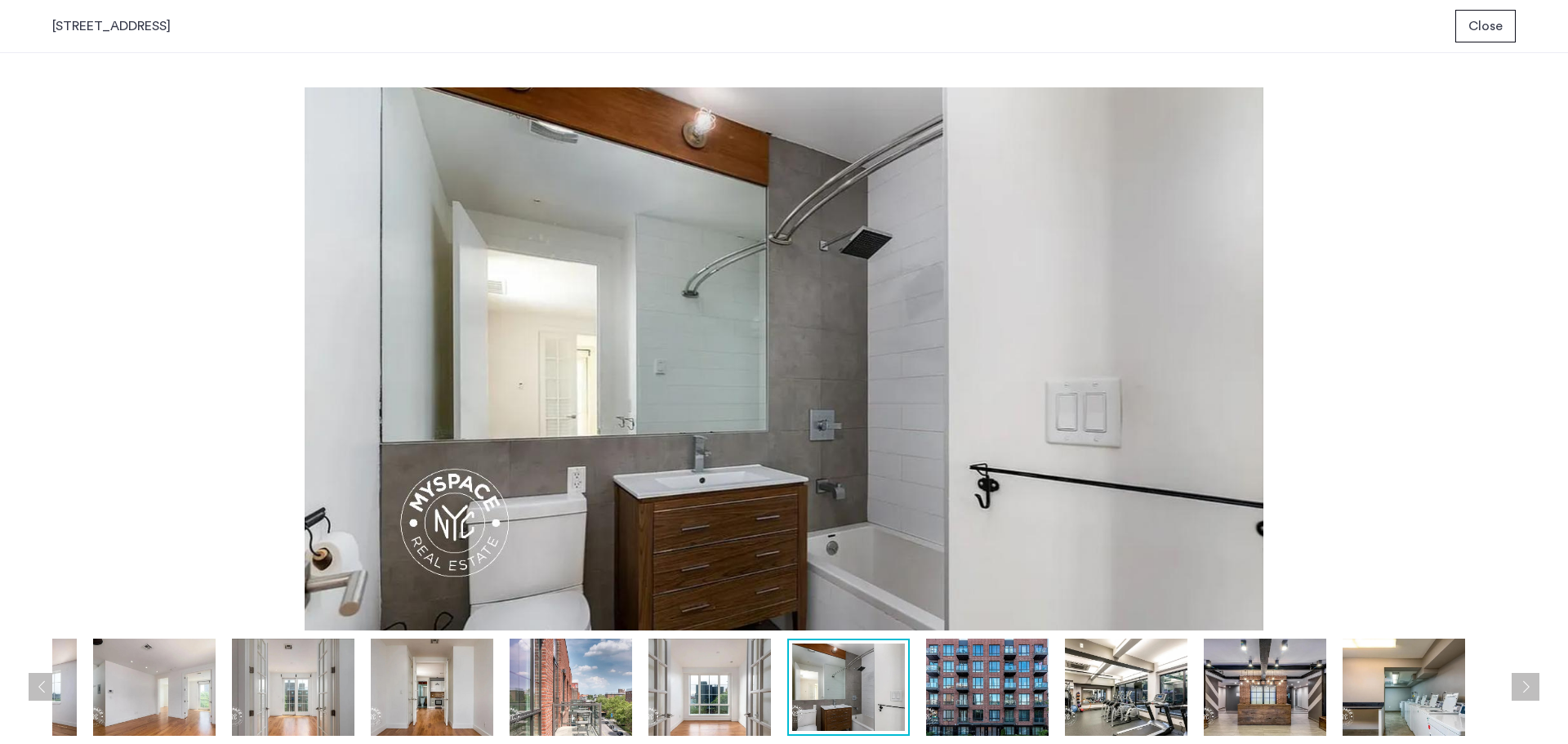
click at [596, 688] on img at bounding box center [570, 687] width 122 height 97
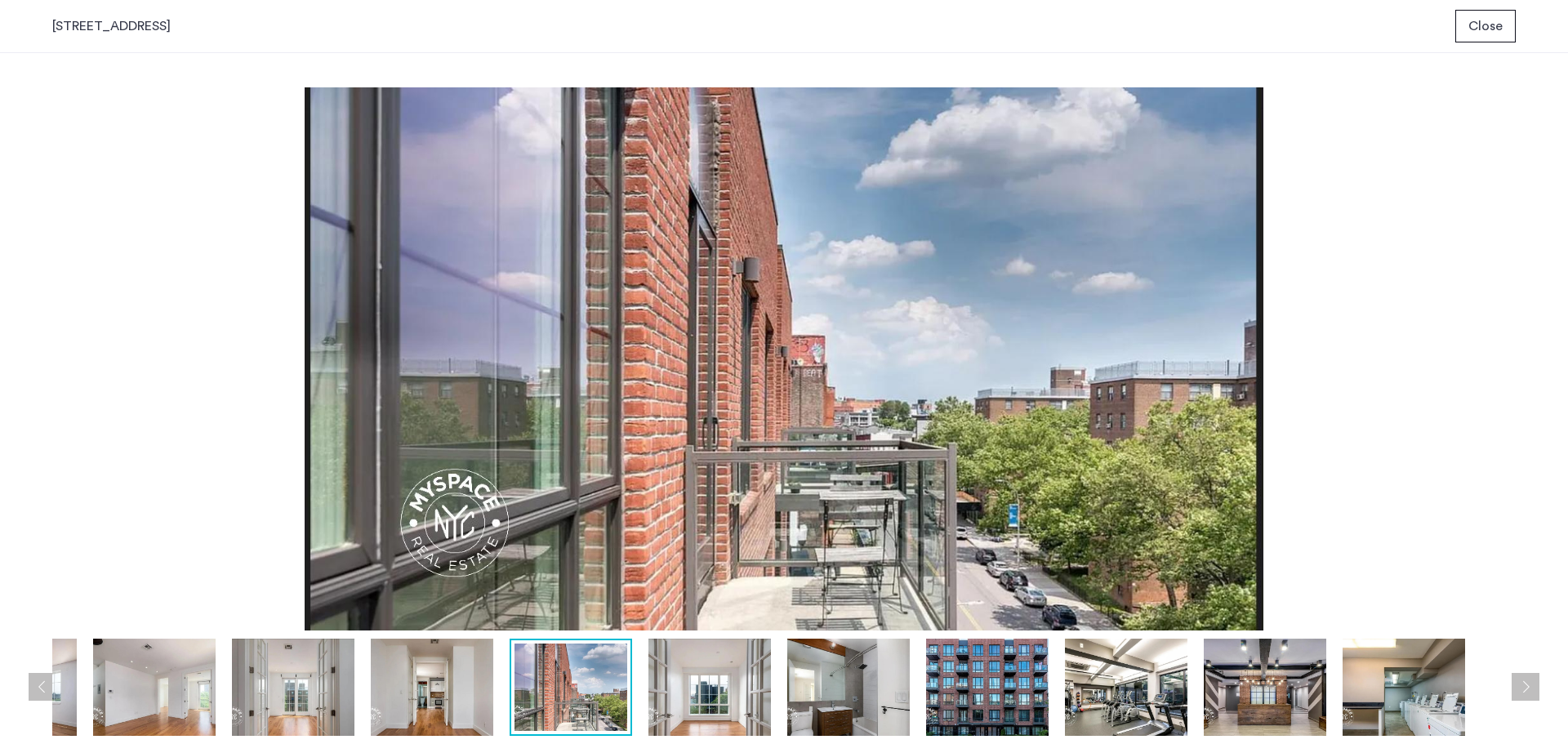
click at [996, 664] on img at bounding box center [986, 687] width 122 height 97
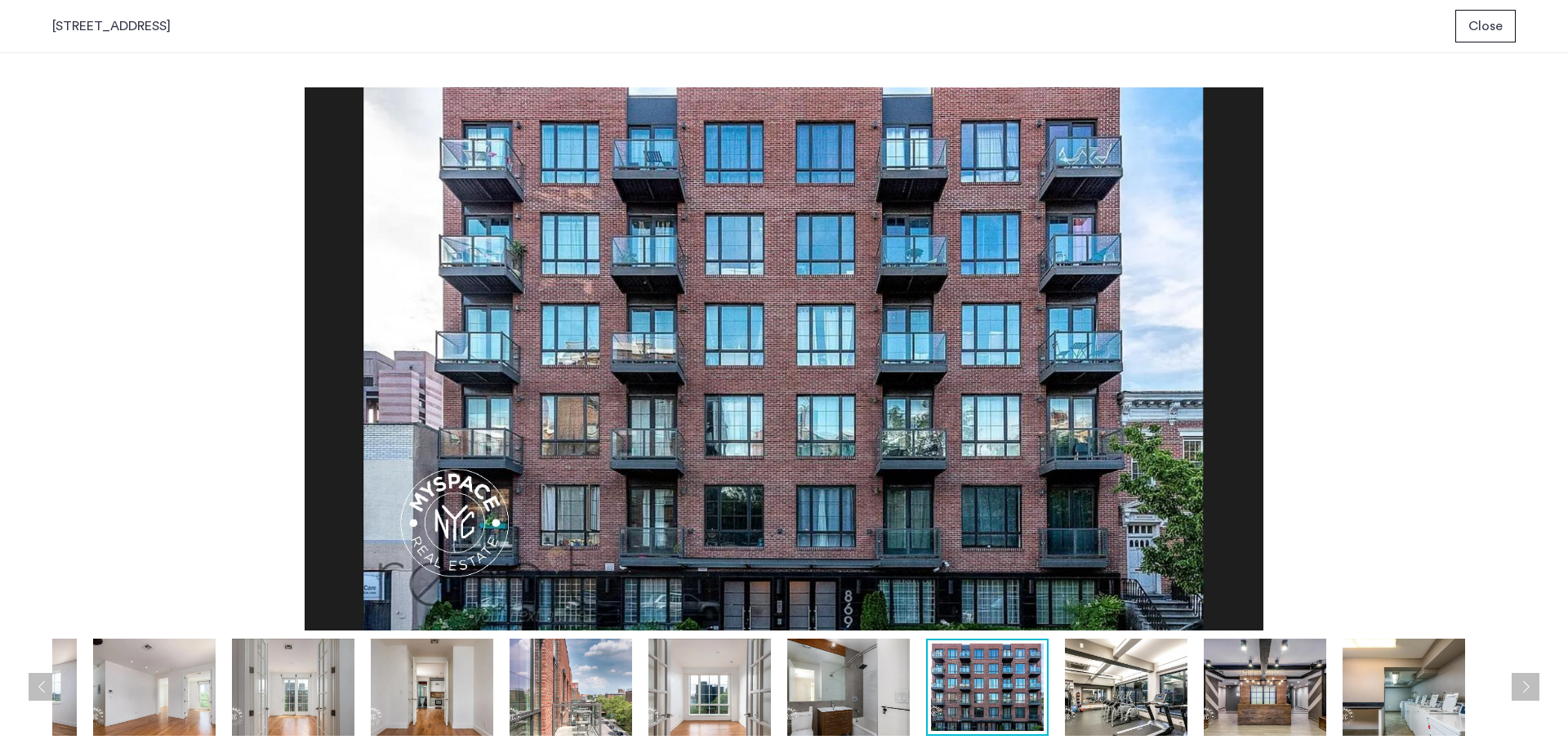
click at [1110, 668] on img at bounding box center [1125, 687] width 122 height 97
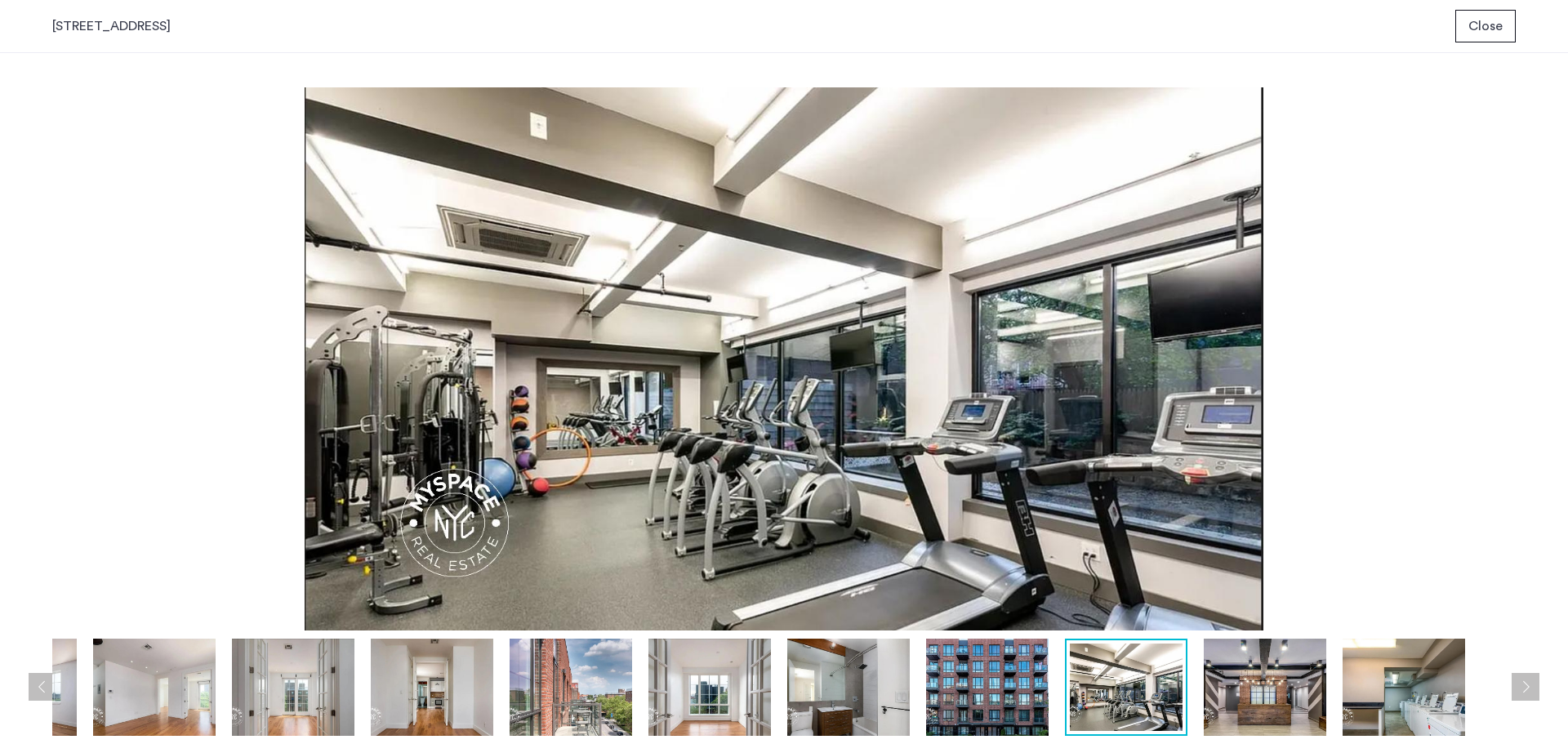
click at [1224, 682] on img at bounding box center [1265, 687] width 122 height 97
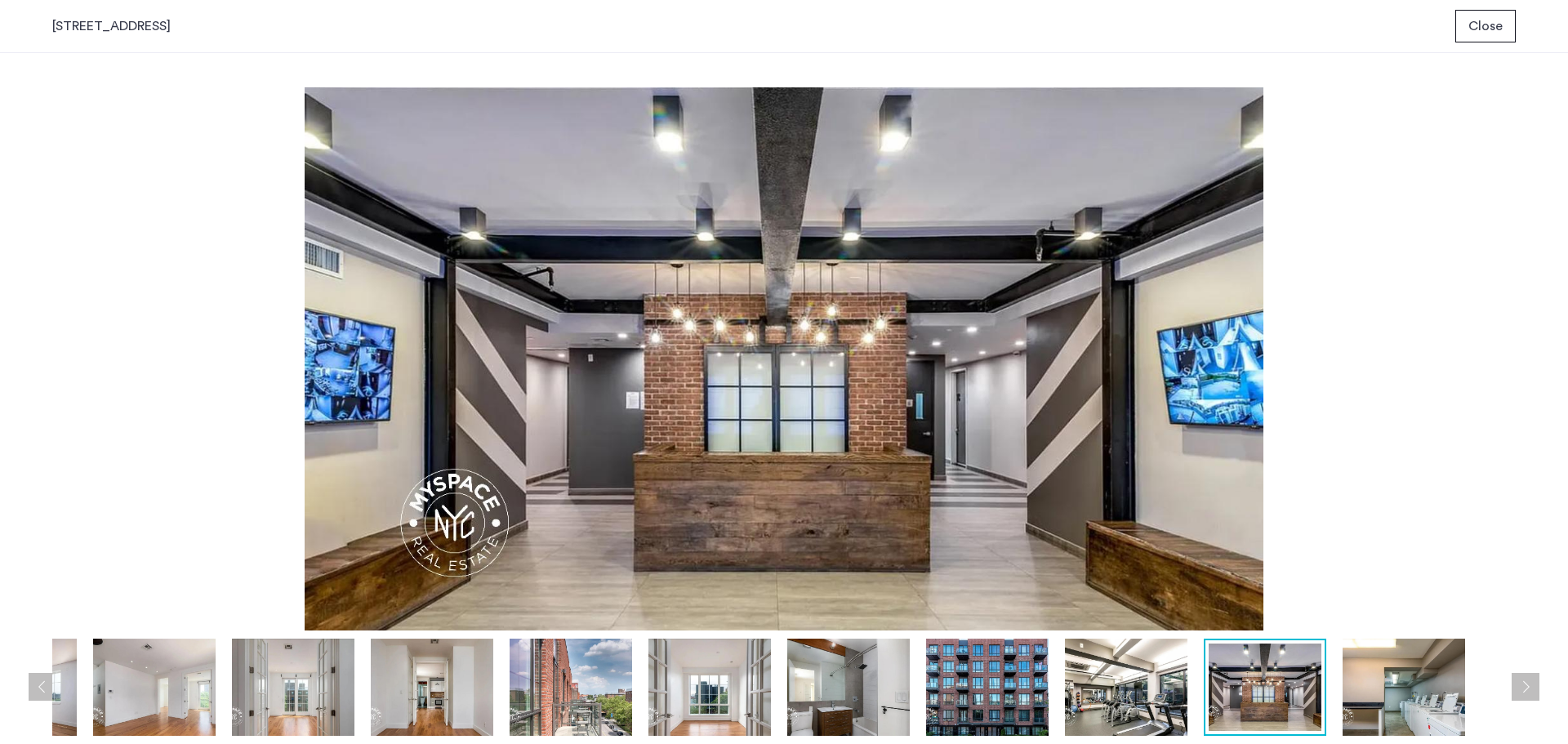
click at [1376, 700] on img at bounding box center [1403, 687] width 122 height 97
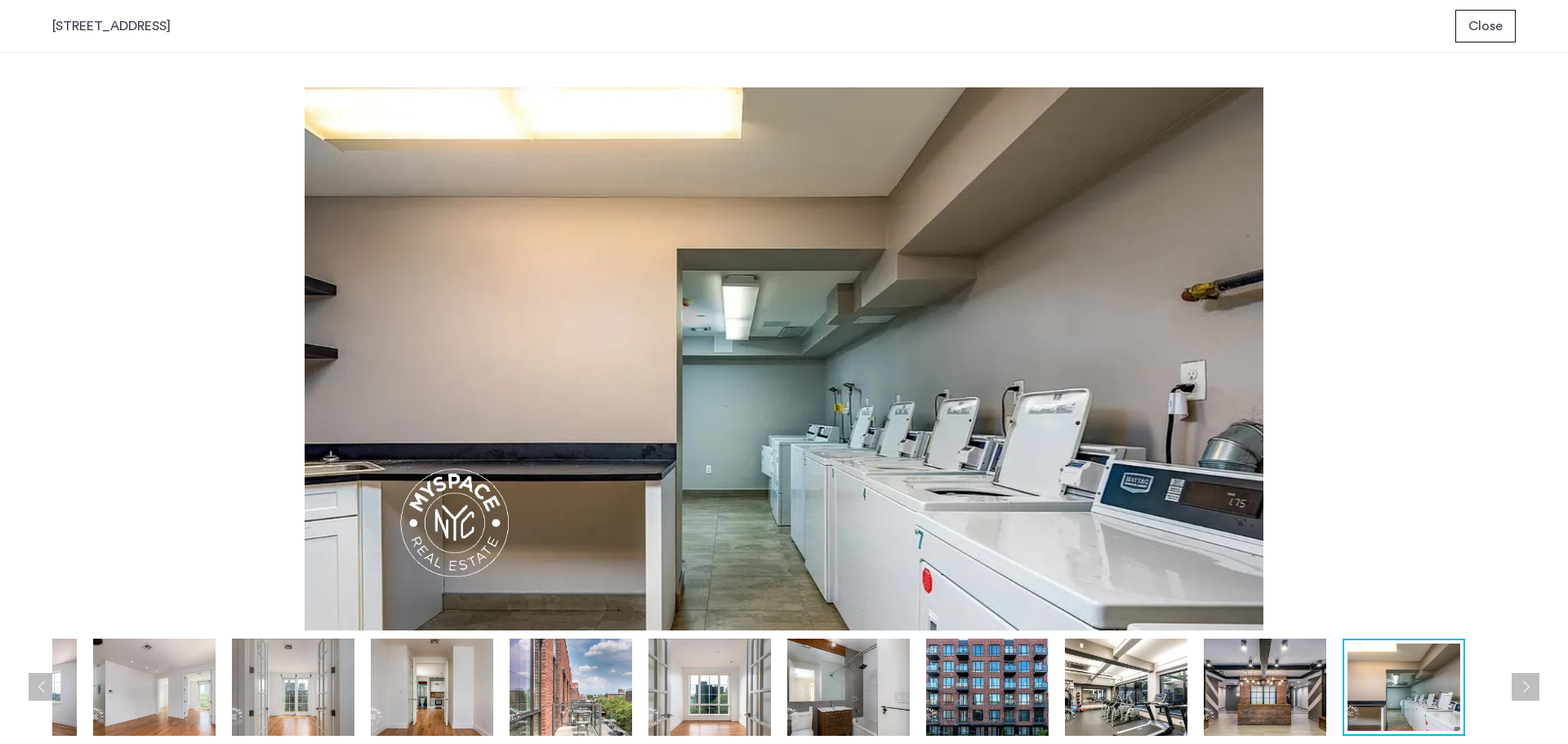
click at [121, 715] on img at bounding box center [153, 687] width 122 height 97
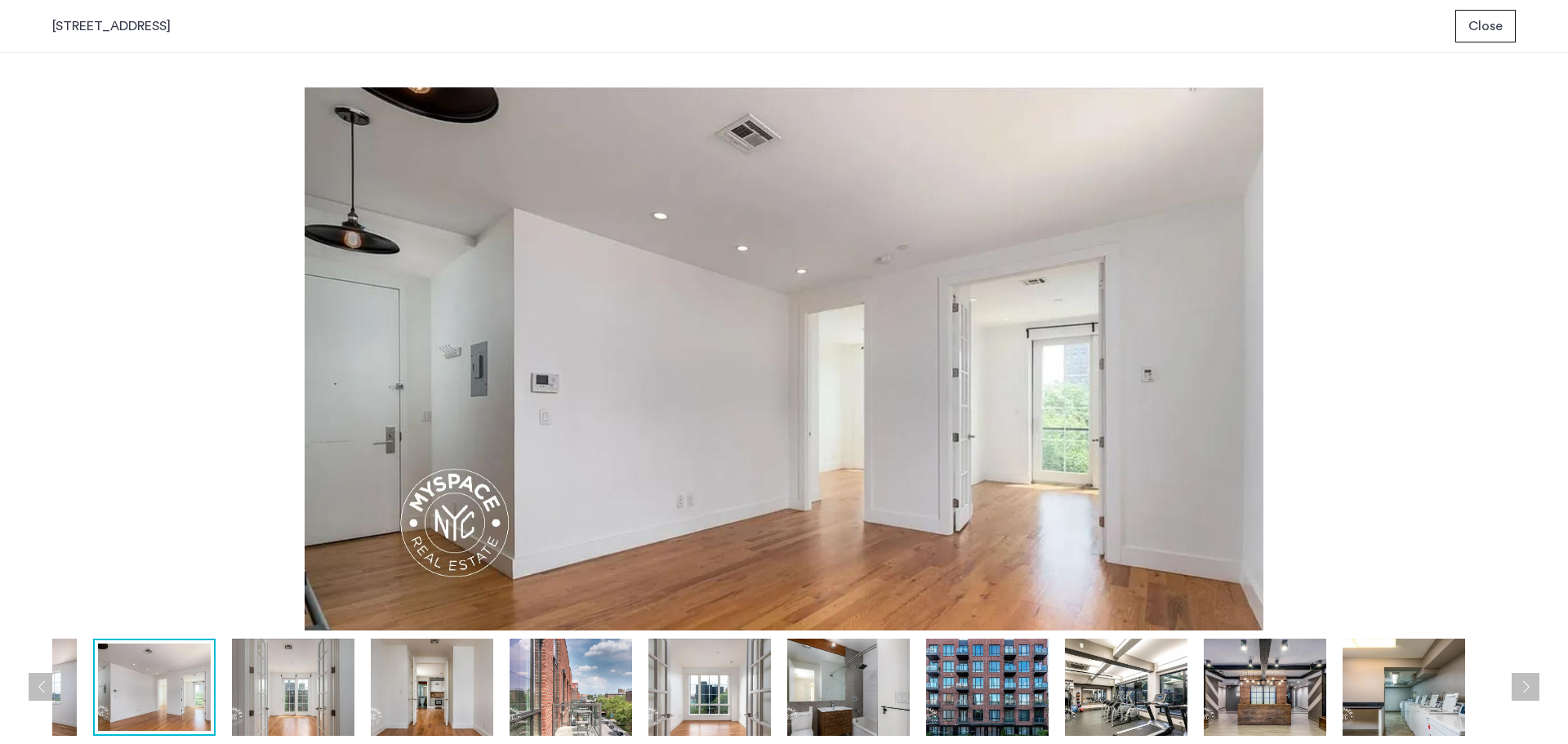
click at [122, 489] on img at bounding box center [784, 359] width 1463 height 543
drag, startPoint x: 297, startPoint y: 0, endPoint x: 190, endPoint y: 201, distance: 227.7
click at [190, 201] on img at bounding box center [784, 359] width 1463 height 543
